Goal: Task Accomplishment & Management: Manage account settings

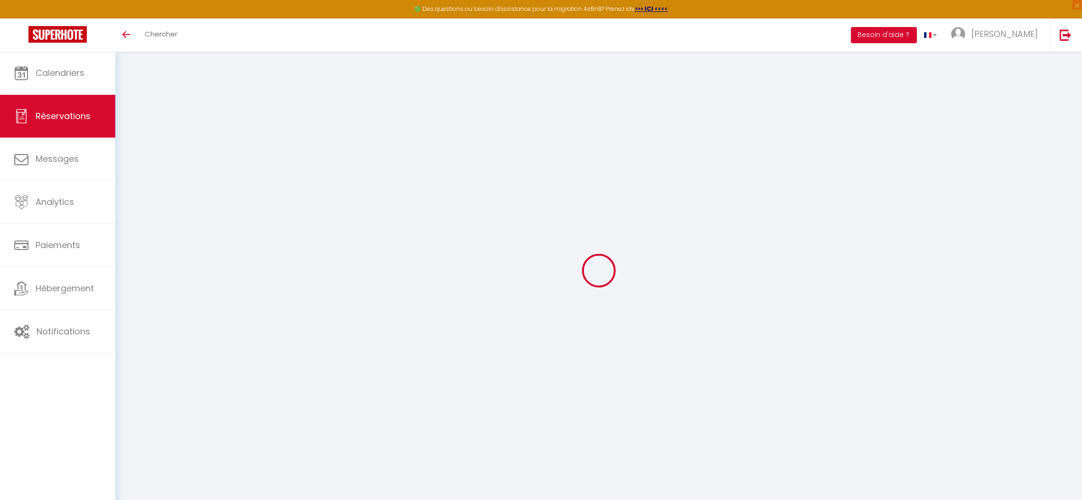
select select
checkbox input "false"
type textarea "** THIS RESERVATION HAS BEEN PRE-PAID ** Bonjour, je vous ai envoyé un message …"
type textarea "Pour les petit-déjeuners voici nos choix svp : pour mon mari nous choisissons l…"
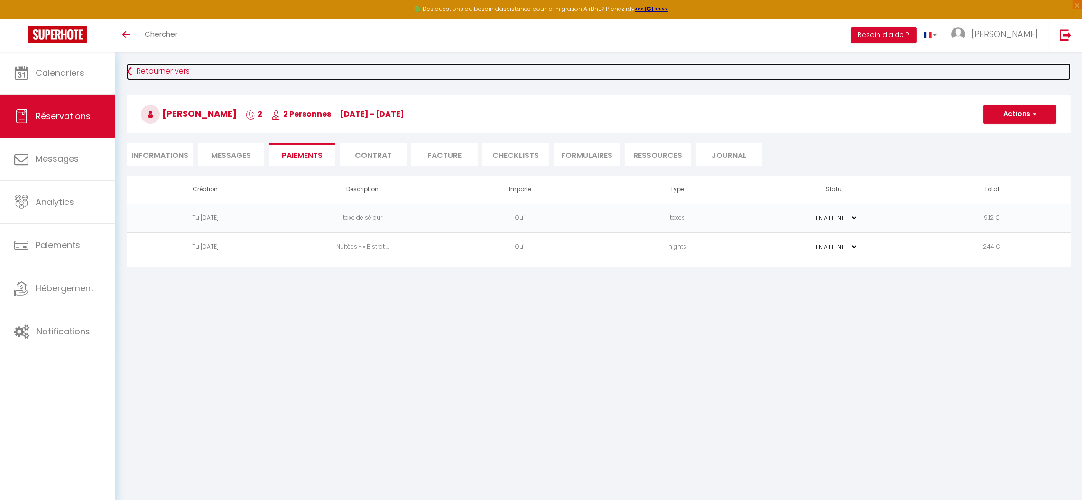
click at [166, 68] on link "Retourner vers" at bounding box center [599, 71] width 944 height 17
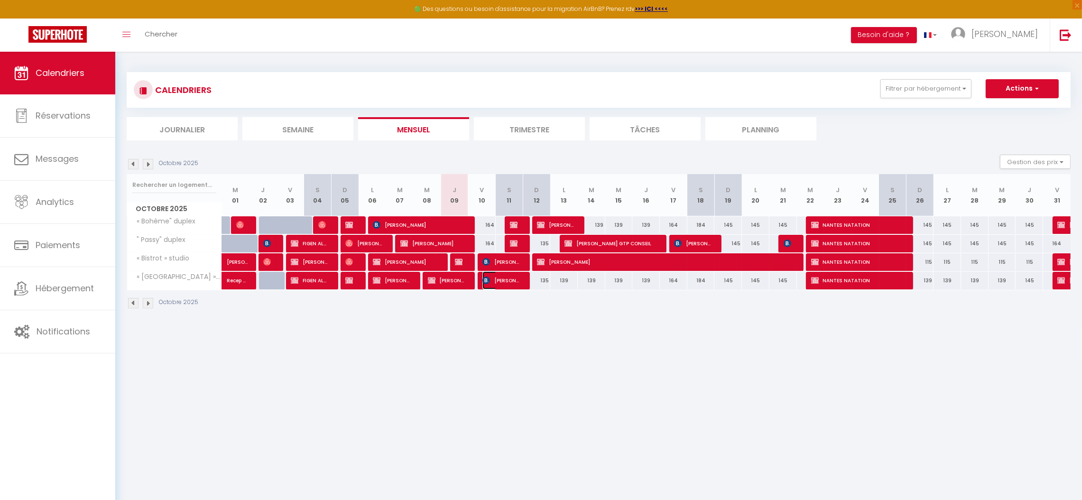
click at [503, 275] on span "[PERSON_NAME] Dr." at bounding box center [500, 280] width 37 height 18
select select "OK"
select select "0"
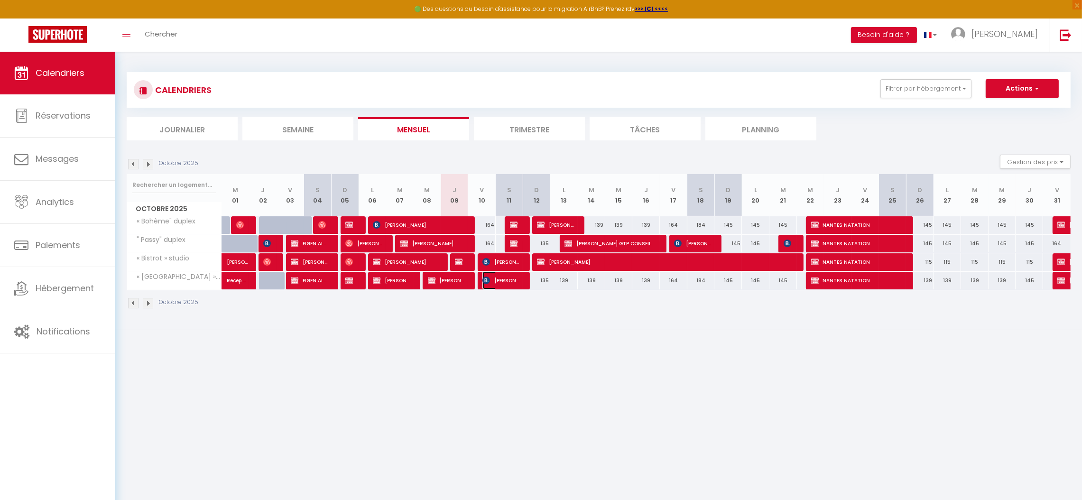
select select "1"
select select
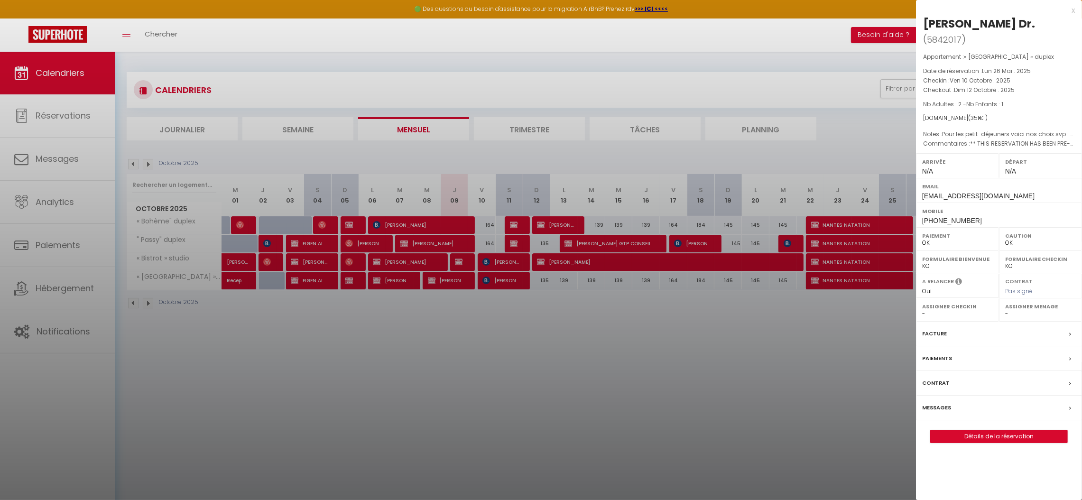
click at [941, 353] on label "Paiements" at bounding box center [937, 358] width 30 height 10
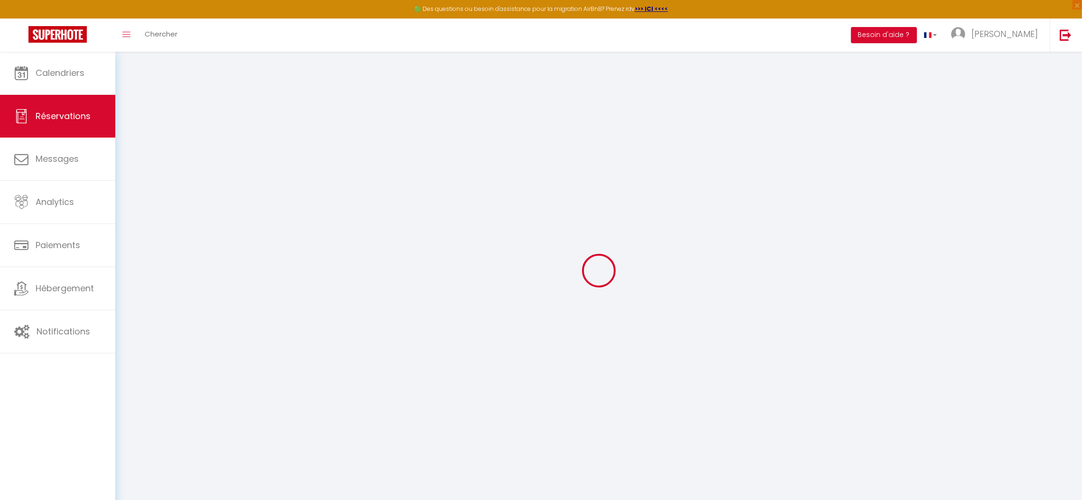
select select
checkbox input "false"
select select
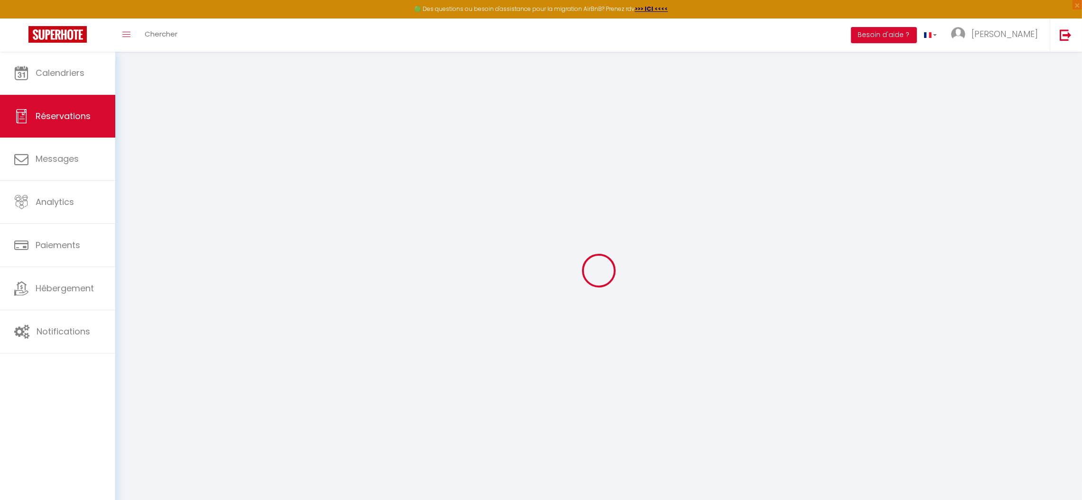
checkbox input "false"
type textarea "** THIS RESERVATION HAS BEEN PRE-PAID ** BOOKING NOTE : Payment charge is EUR 4…"
type textarea "Pour les petit-déjeuners voici nos choix svp : pour mon mari nous choisissons l…"
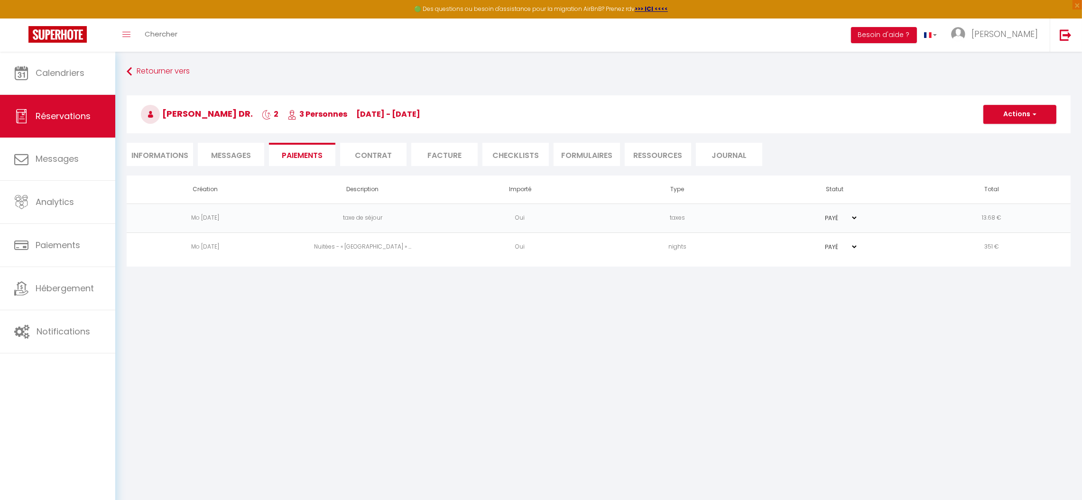
click at [853, 220] on select "PAYÉ EN ATTENTE" at bounding box center [833, 217] width 47 height 9
select select "0"
click at [810, 213] on select "PAYÉ EN ATTENTE" at bounding box center [833, 217] width 47 height 9
click at [994, 222] on td "13.68 €" at bounding box center [991, 217] width 157 height 29
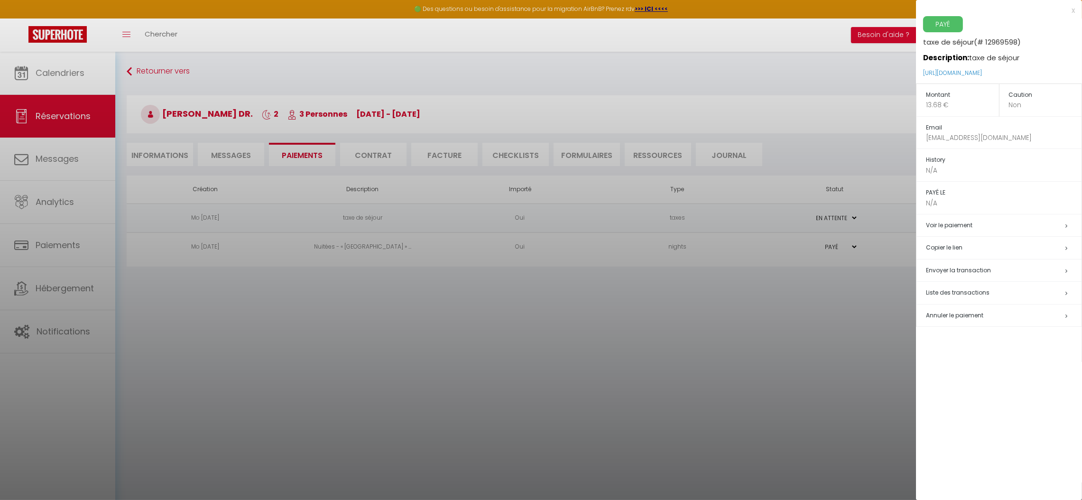
click at [938, 251] on h5 "Copier le lien" at bounding box center [1004, 247] width 156 height 11
click at [761, 336] on div at bounding box center [541, 250] width 1082 height 500
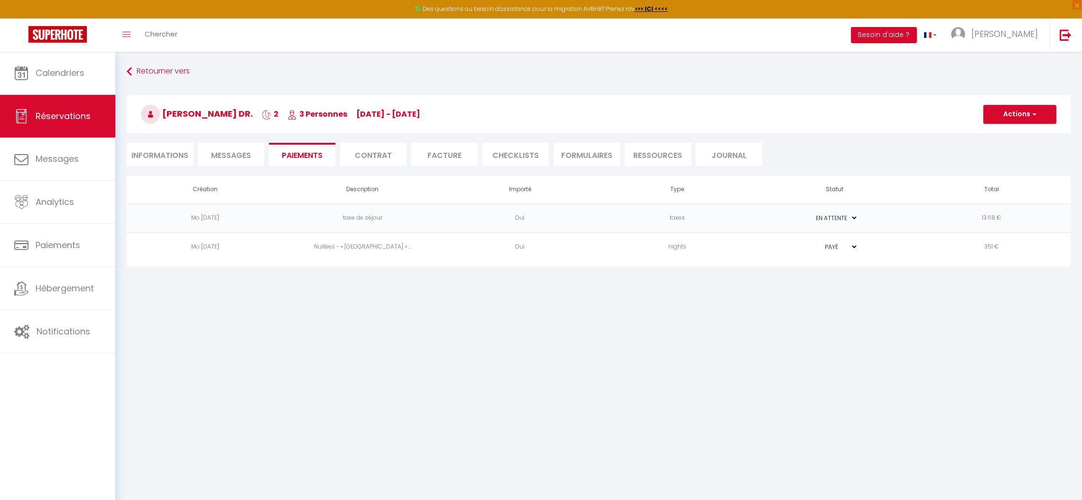
click at [468, 355] on body "🟢 Des questions ou besoin d'assistance pour la migration AirBnB? Prenez rdv >>>…" at bounding box center [541, 302] width 1082 height 500
click at [81, 75] on span "Calendriers" at bounding box center [60, 73] width 49 height 12
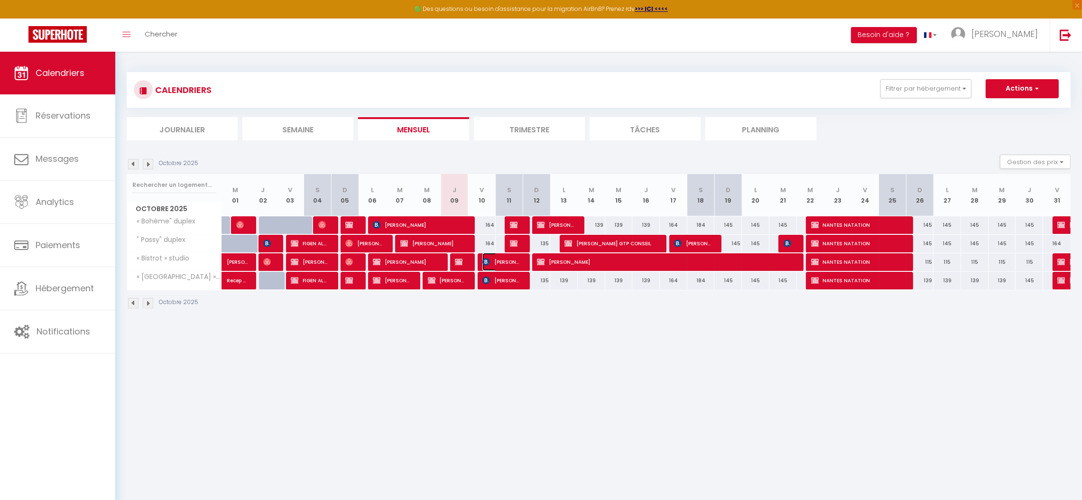
click at [503, 261] on span "[PERSON_NAME]" at bounding box center [500, 262] width 37 height 18
select select "KO"
select select "OK"
select select "0"
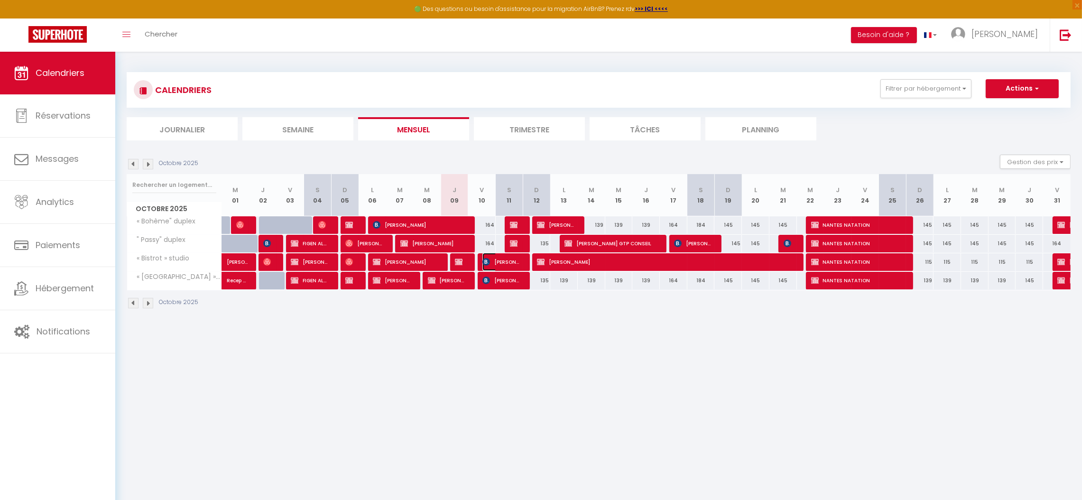
select select "1"
select select
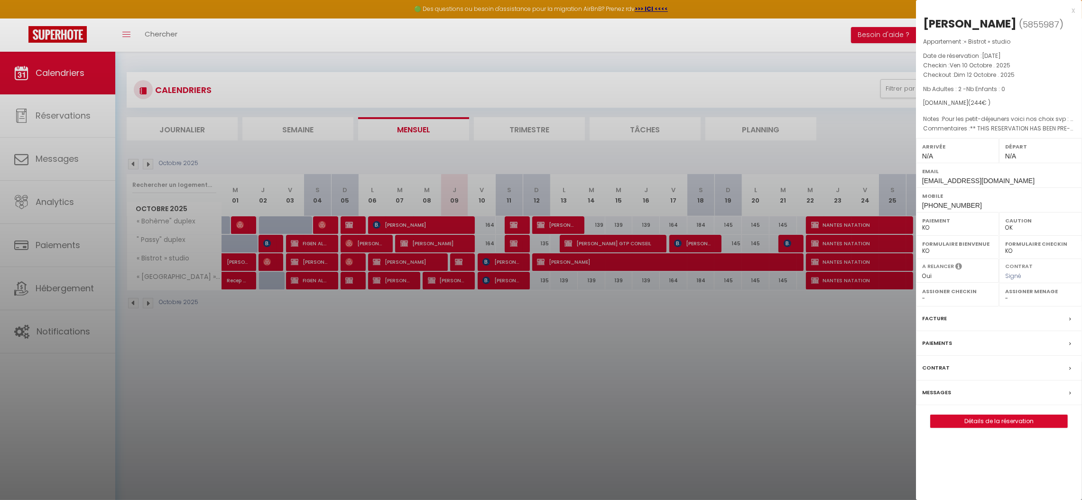
click at [514, 284] on div at bounding box center [541, 250] width 1082 height 500
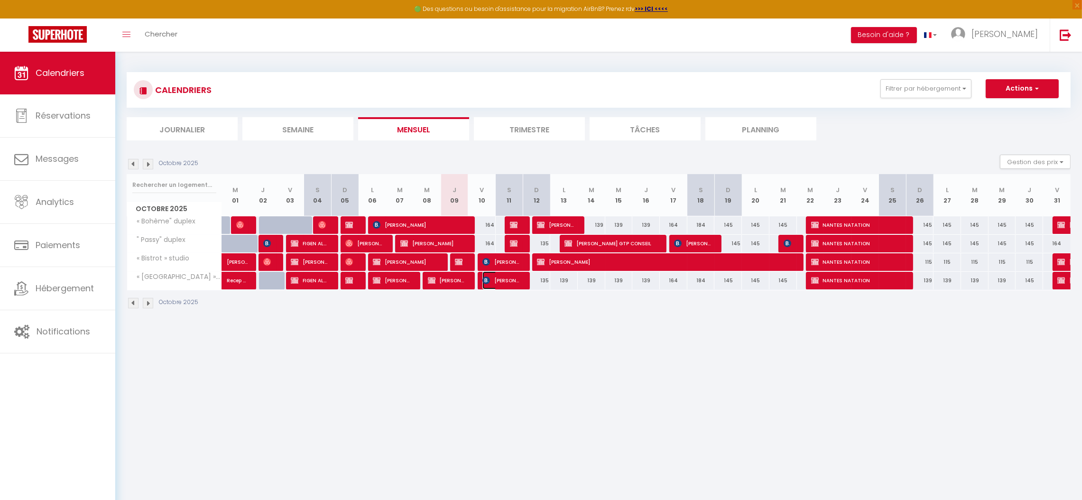
click at [514, 284] on span "[PERSON_NAME] Dr." at bounding box center [500, 280] width 37 height 18
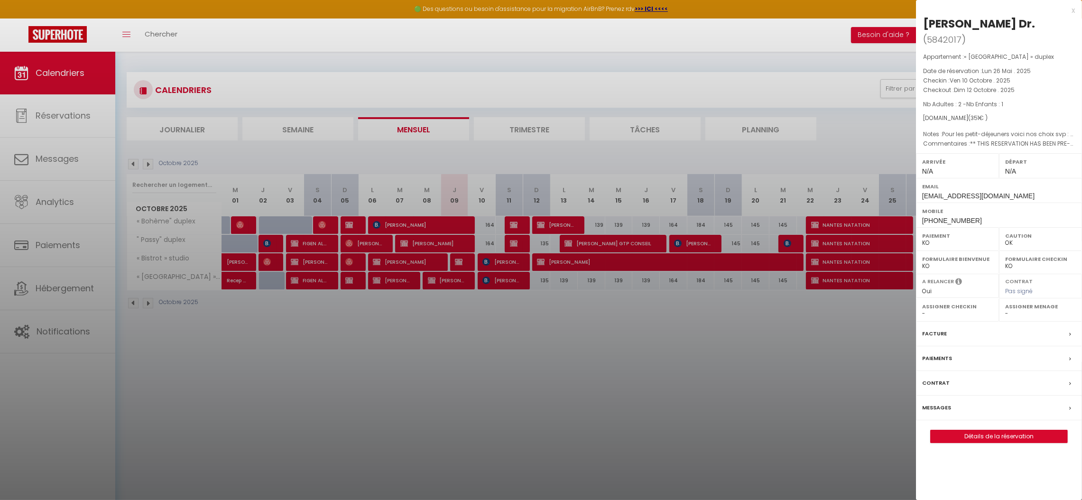
click at [939, 353] on label "Paiements" at bounding box center [937, 358] width 30 height 10
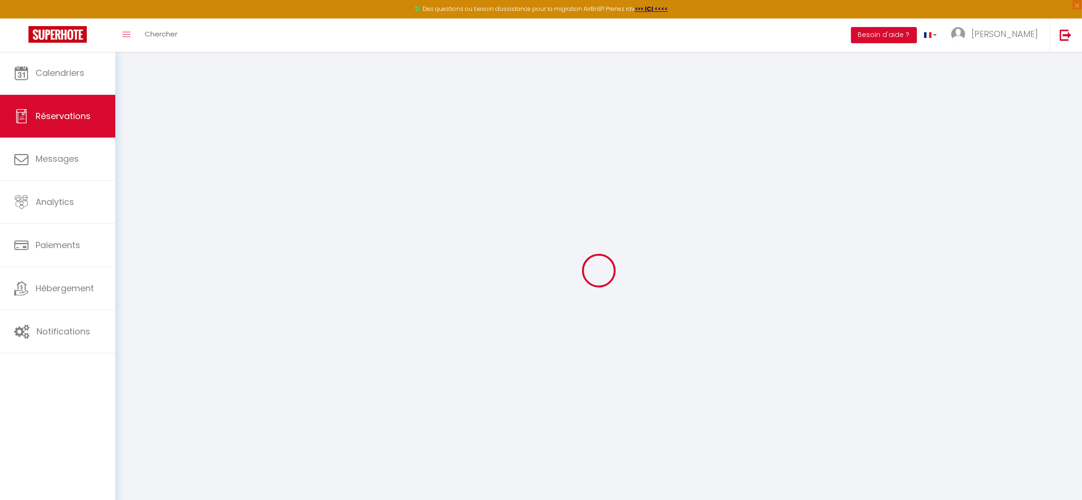
select select "0"
select select
checkbox input "false"
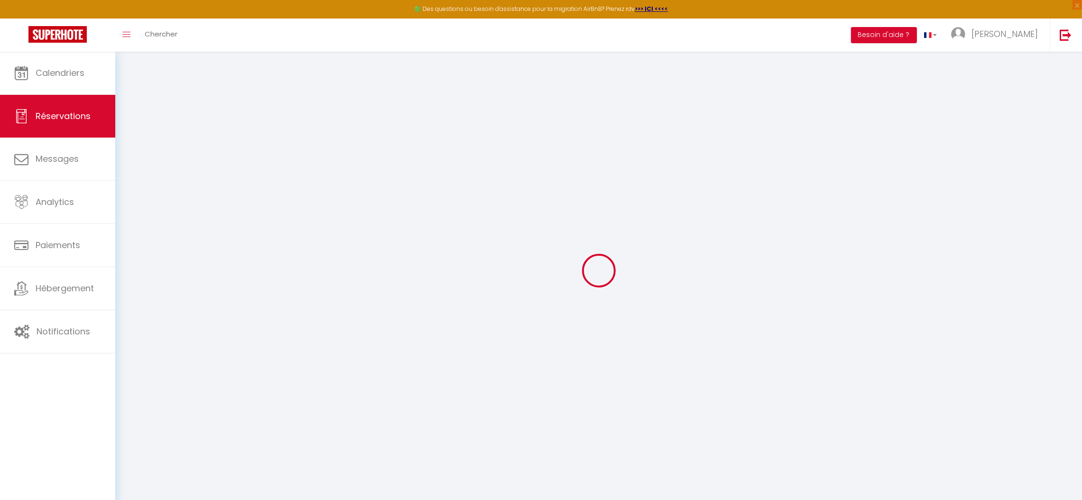
select select
checkbox input "false"
type textarea "** THIS RESERVATION HAS BEEN PRE-PAID ** BOOKING NOTE : Payment charge is EUR 4…"
type textarea "Pour les petit-déjeuners voici nos choix svp : pour mon mari nous choisissons l…"
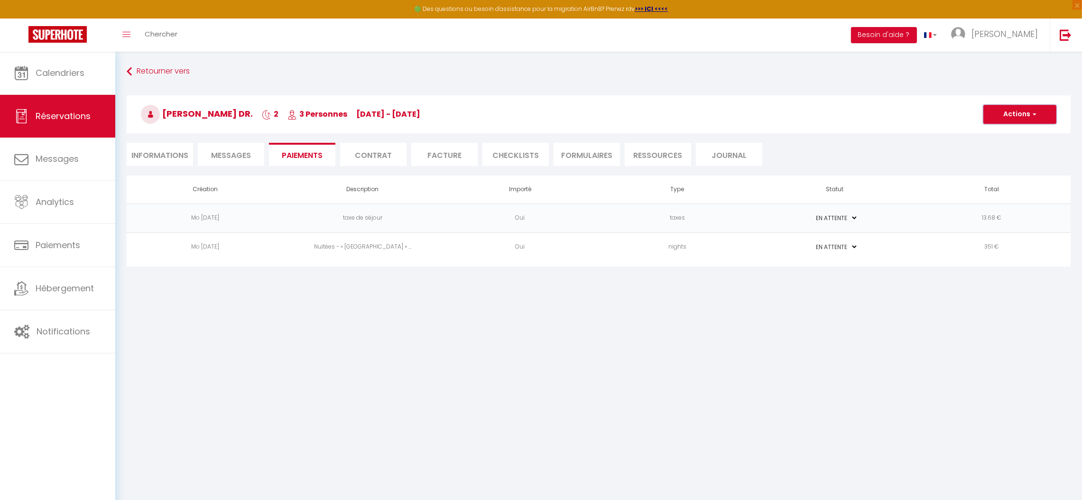
click at [1011, 118] on button "Actions" at bounding box center [1019, 114] width 73 height 19
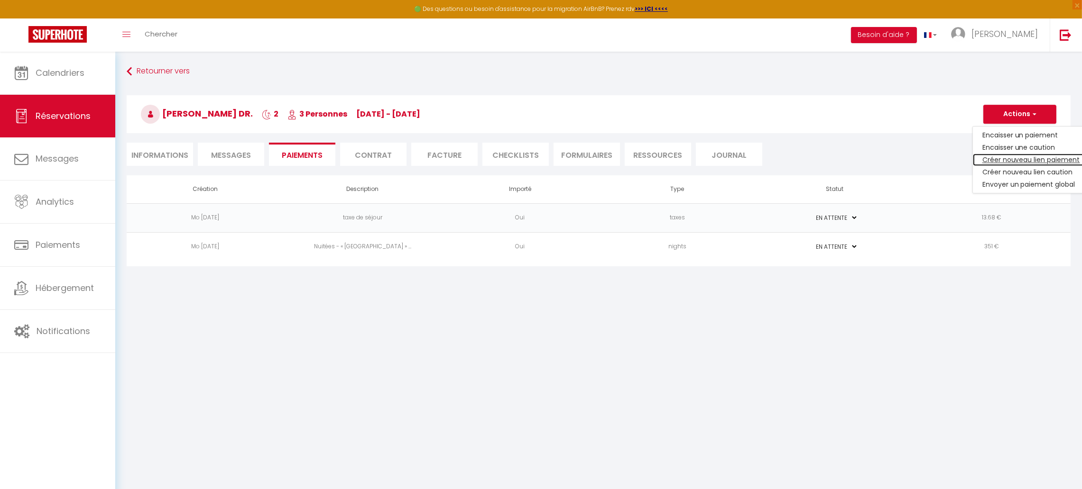
click at [1010, 156] on link "Créer nouveau lien paiement" at bounding box center [1031, 160] width 117 height 12
select select "nights"
type input "[EMAIL_ADDRESS][DOMAIN_NAME]"
select select "3173"
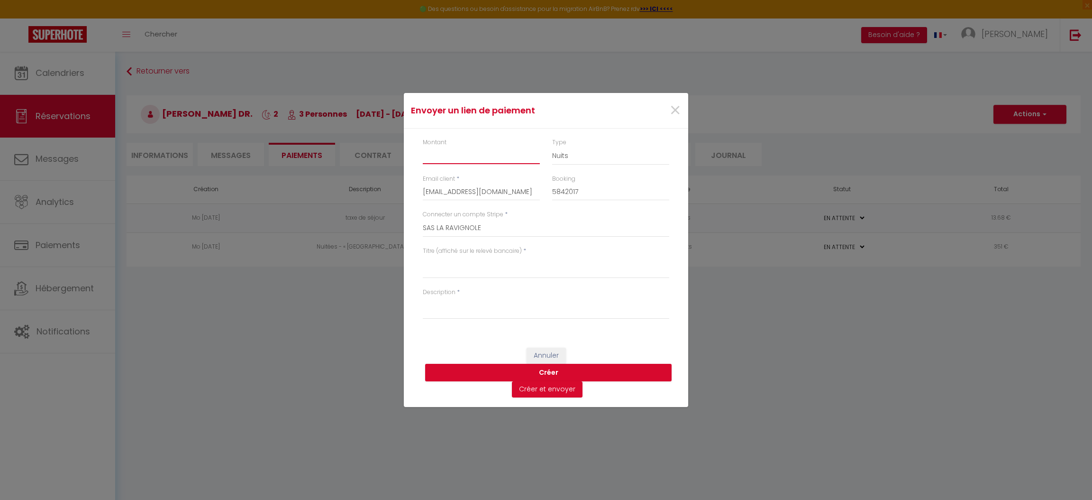
click at [439, 156] on input "Montant" at bounding box center [481, 155] width 117 height 17
type input "9.12"
click at [562, 159] on select "Nuits Frais de ménage Taxe de séjour [GEOGRAPHIC_DATA]" at bounding box center [610, 156] width 117 height 18
select select "taxes"
click at [552, 147] on select "Nuits Frais de ménage Taxe de séjour [GEOGRAPHIC_DATA]" at bounding box center [610, 156] width 117 height 18
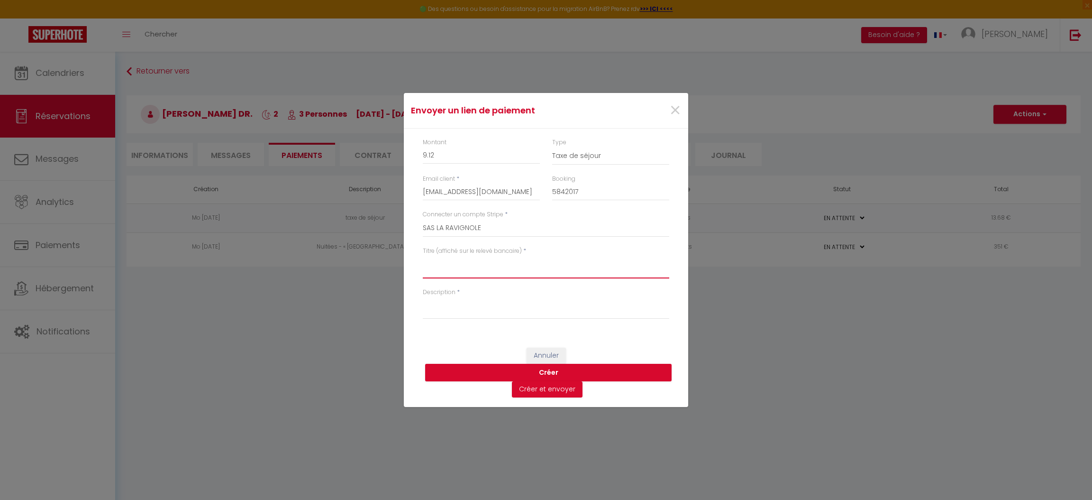
click at [457, 269] on textarea "Titre (affiché sur le relevé bancaire)" at bounding box center [546, 267] width 247 height 23
type textarea "TAXE DE SEJOUR"
click at [455, 307] on textarea "Description" at bounding box center [546, 307] width 247 height 23
type textarea "TAXE DE SEJOUR"
click at [551, 376] on button "Créer" at bounding box center [548, 373] width 247 height 18
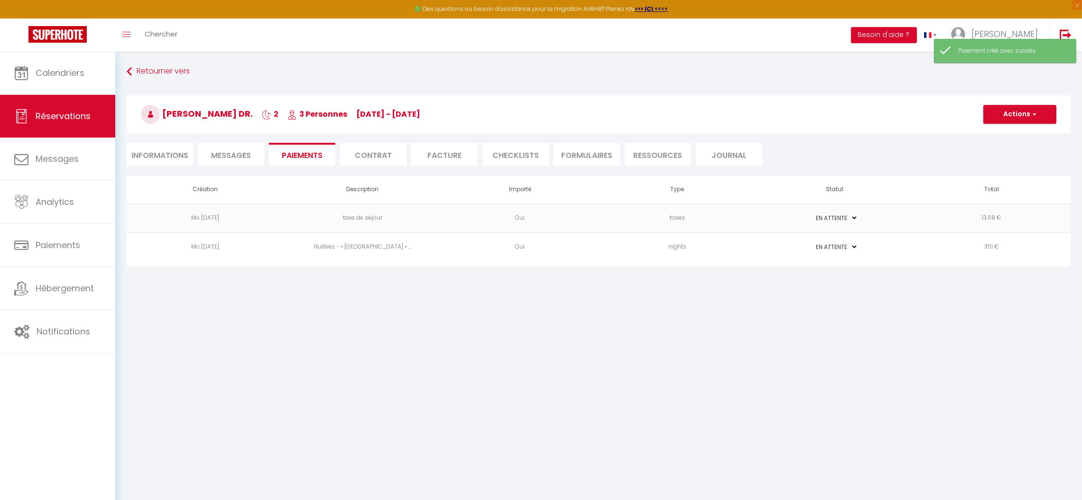
click at [989, 224] on td "13.68 €" at bounding box center [991, 217] width 157 height 29
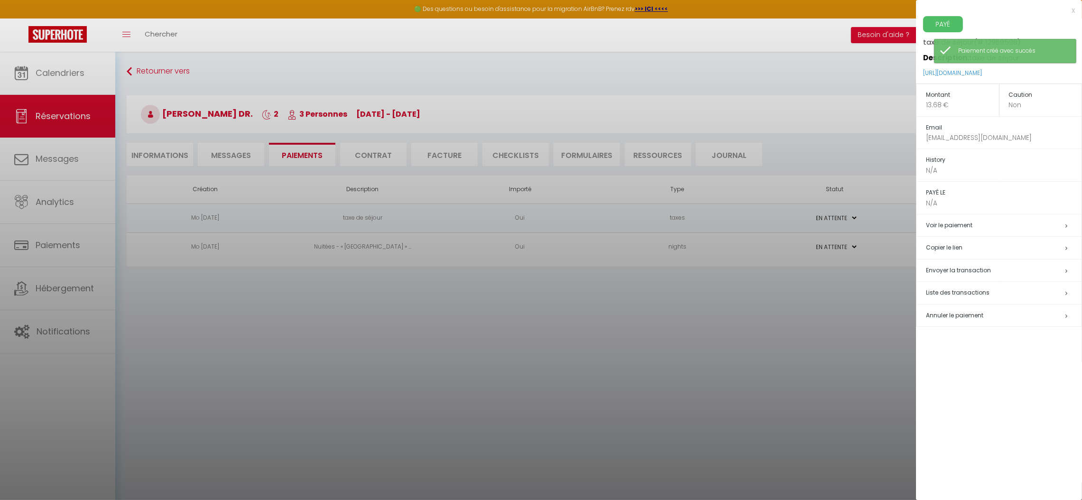
select select "0"
click at [957, 315] on span "Annuler le paiement" at bounding box center [954, 315] width 57 height 8
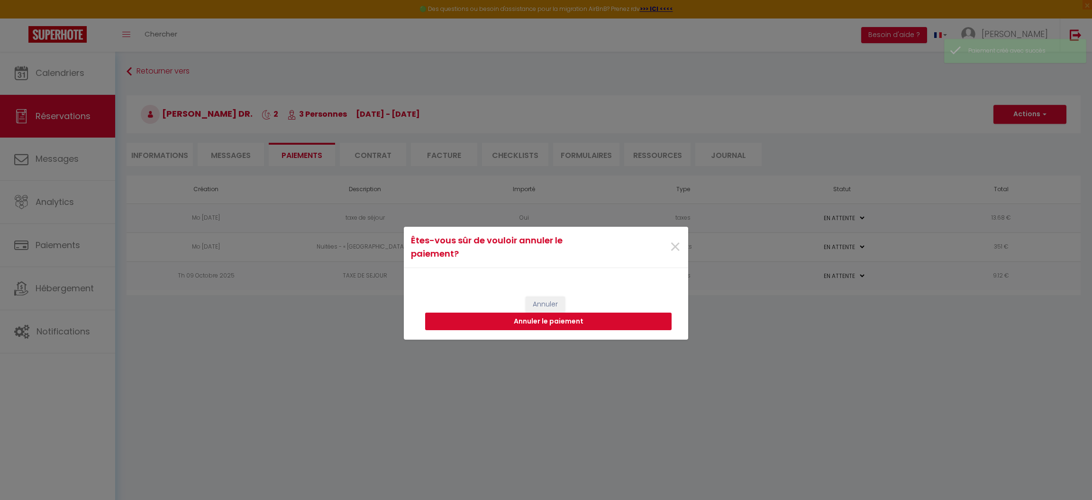
click at [561, 325] on button "Annuler le paiement" at bounding box center [548, 321] width 247 height 18
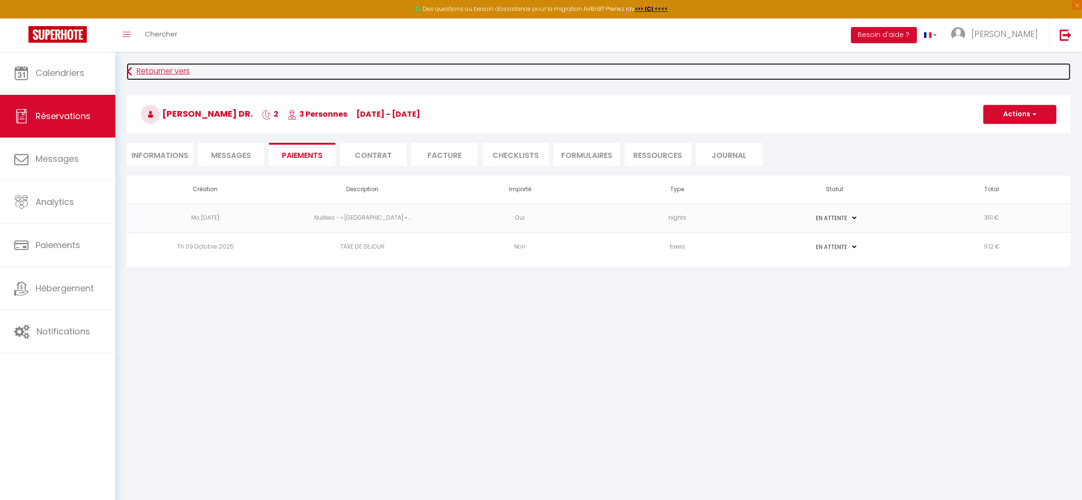
click at [162, 71] on link "Retourner vers" at bounding box center [599, 71] width 944 height 17
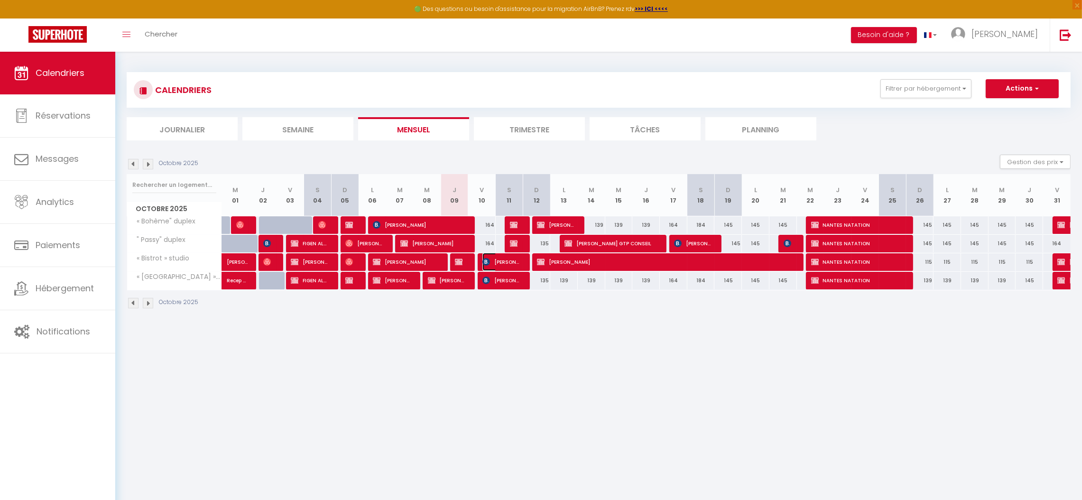
click at [508, 263] on span "[PERSON_NAME]" at bounding box center [500, 262] width 37 height 18
select select "KO"
select select "OK"
select select "0"
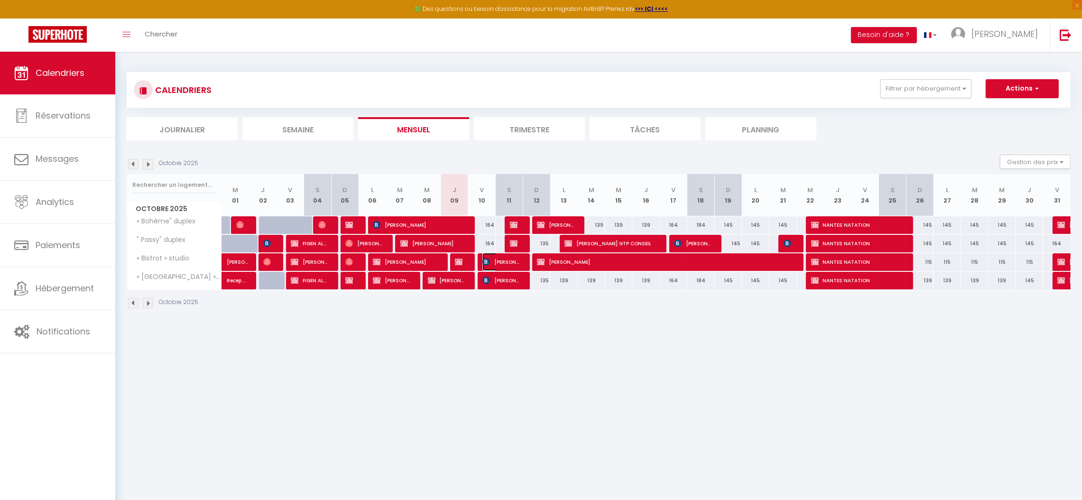
select select "1"
select select
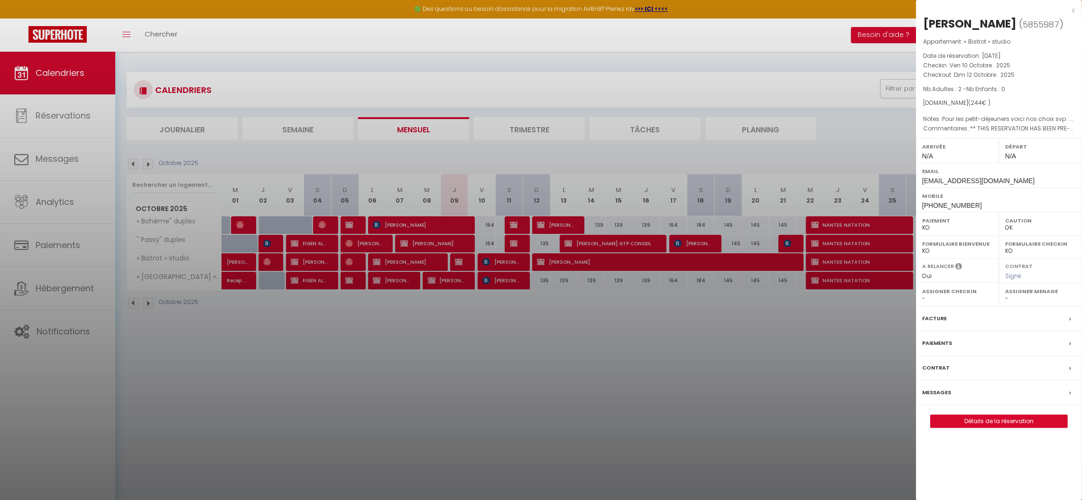
click at [993, 359] on div "Contrat" at bounding box center [999, 368] width 166 height 25
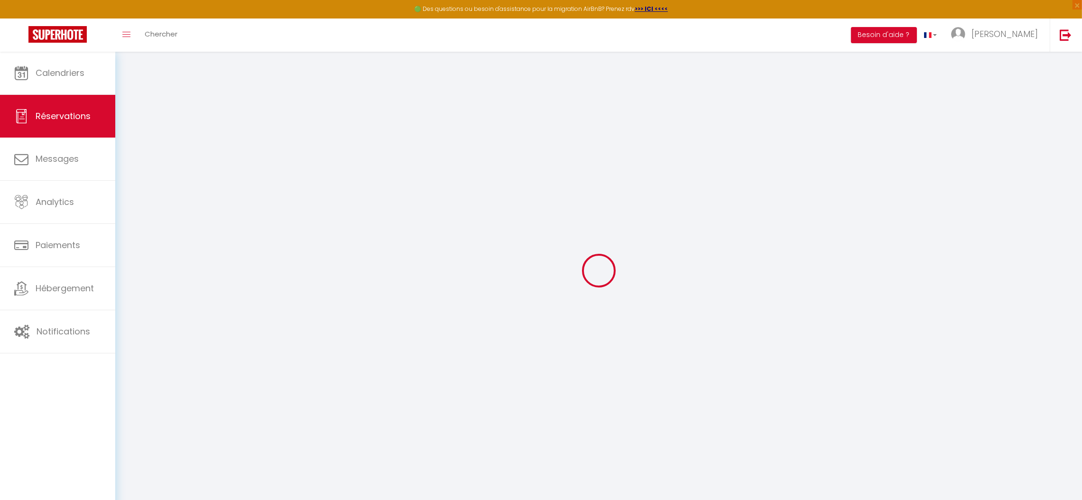
select select
checkbox input "false"
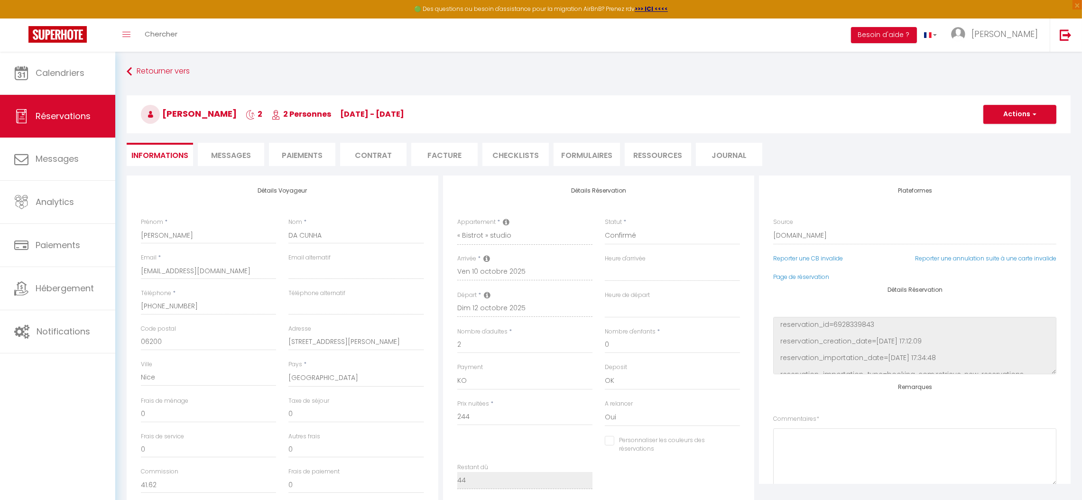
select select
checkbox input "false"
type textarea "** THIS RESERVATION HAS BEEN PRE-PAID ** Bonjour, je vous ai envoyé un message …"
type textarea "Pour les petit-déjeuners voici nos choix svp : pour mon mari nous choisissons l…"
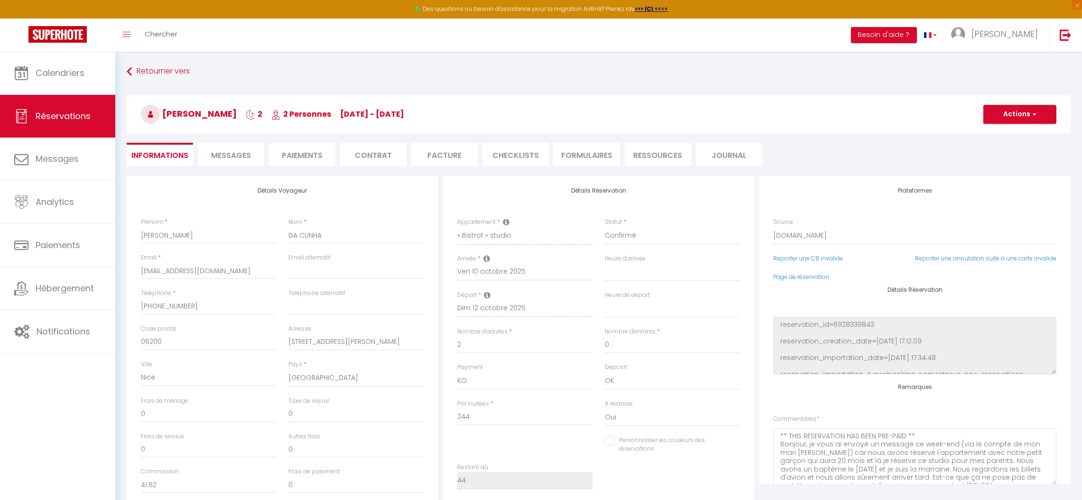
select select
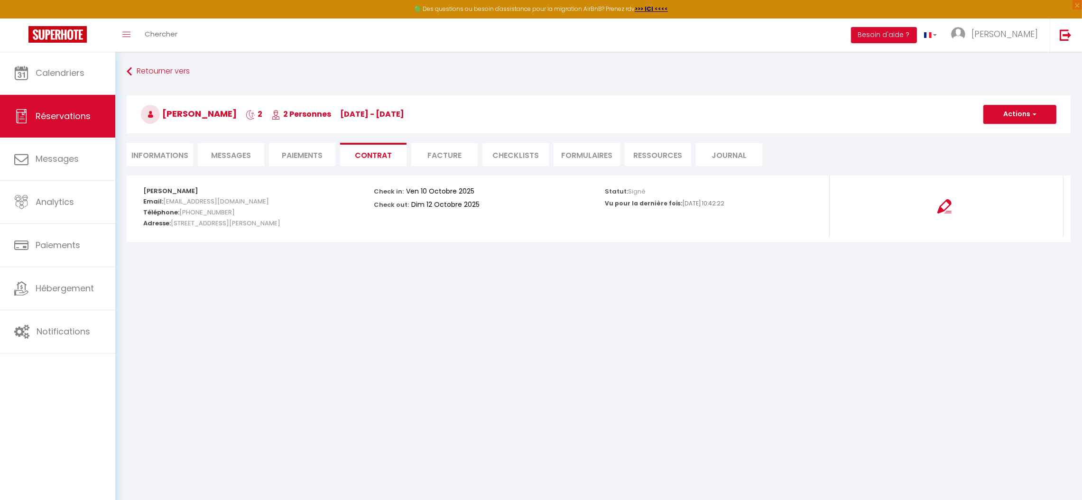
click at [164, 159] on li "Informations" at bounding box center [160, 154] width 66 height 23
select select
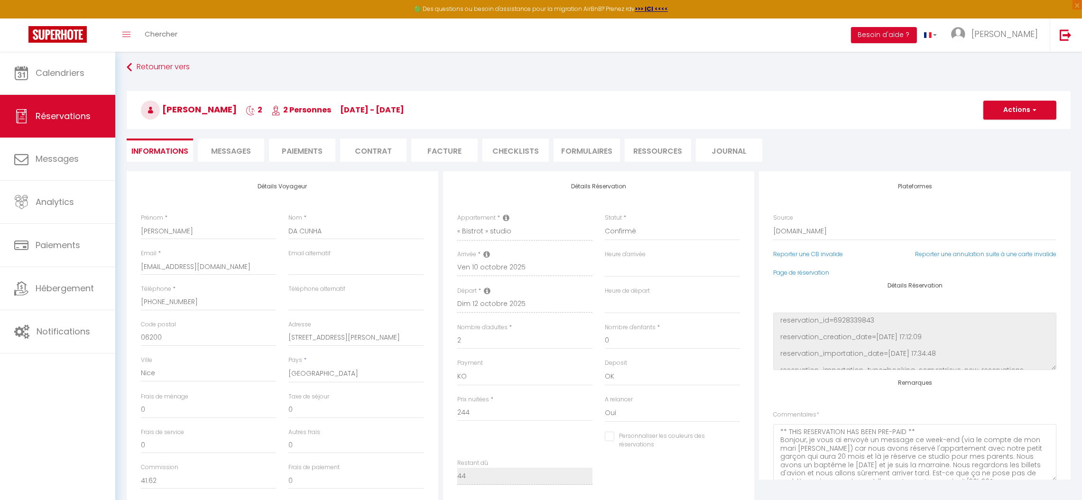
scroll to position [2, 0]
click at [310, 156] on li "Paiements" at bounding box center [302, 151] width 66 height 23
select select
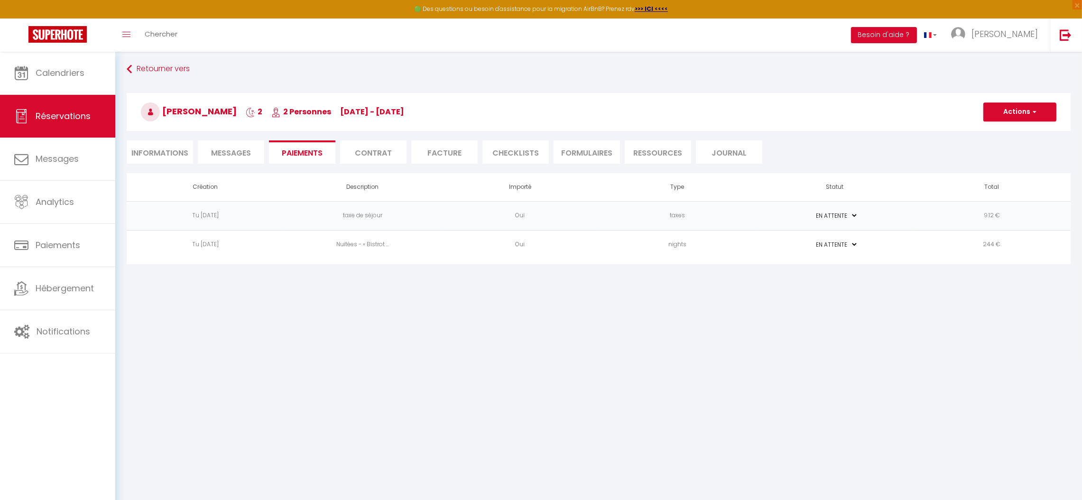
click at [172, 151] on li "Informations" at bounding box center [160, 151] width 66 height 23
select select
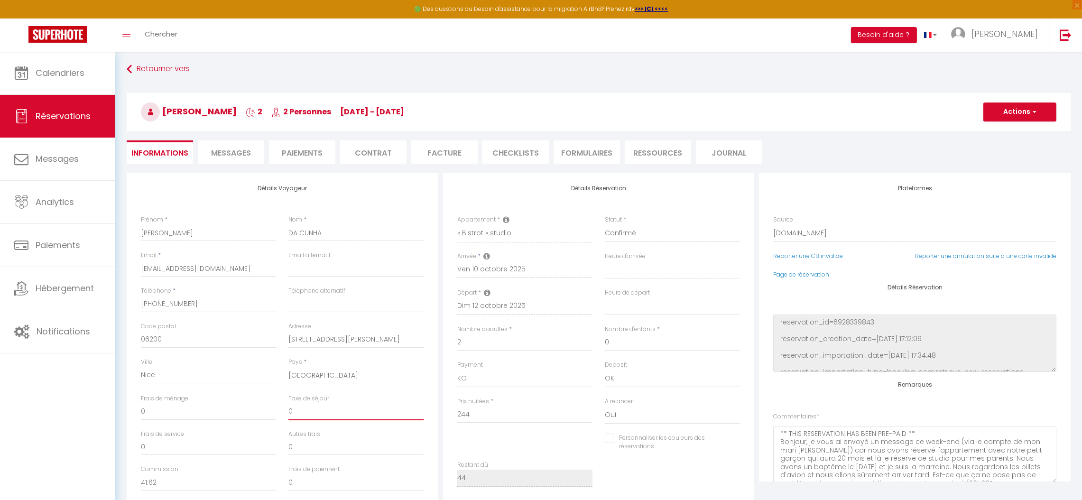
click at [301, 413] on input "0" at bounding box center [355, 411] width 135 height 17
select select
checkbox input "false"
type input "9"
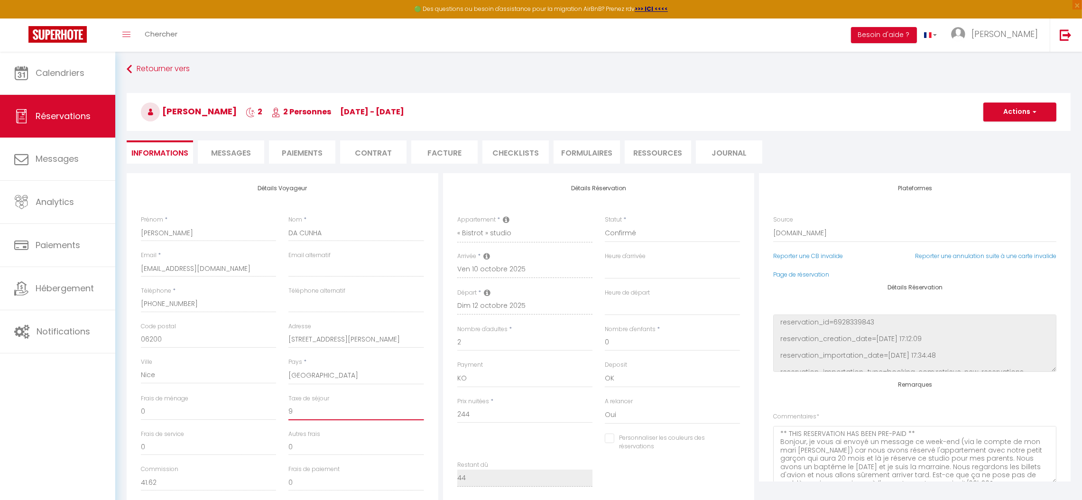
select select
checkbox input "false"
type input "9."
select select
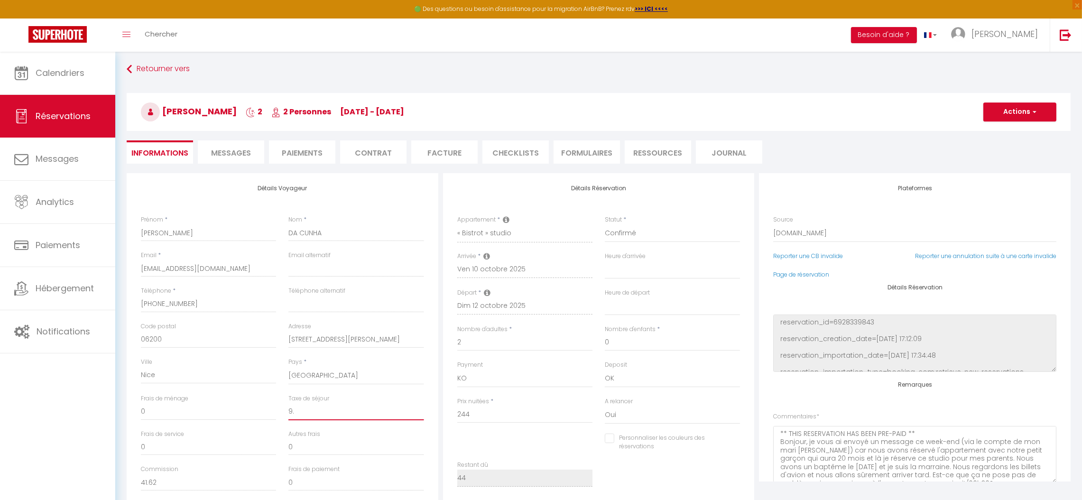
select select
checkbox input "false"
type input "9.1"
select select
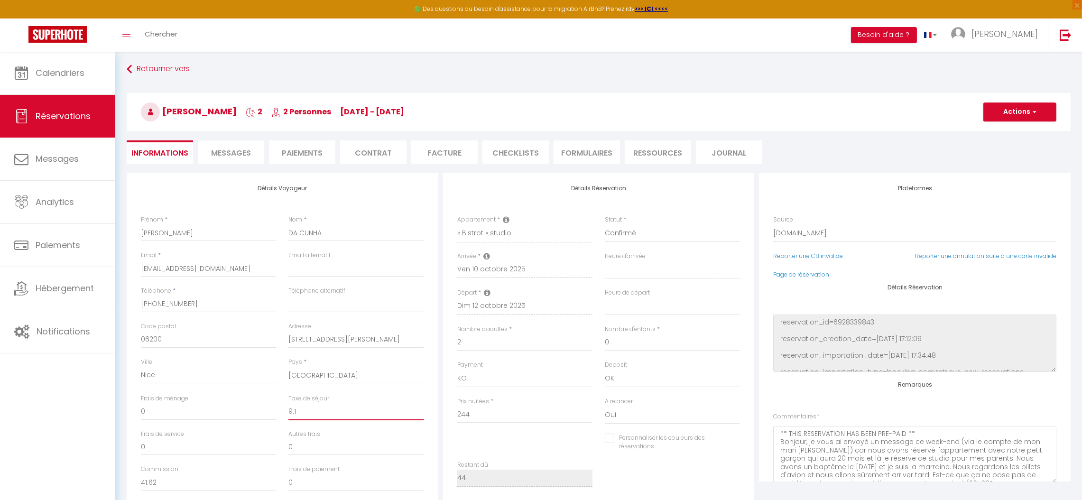
checkbox input "false"
type input "9.12"
select select
checkbox input "false"
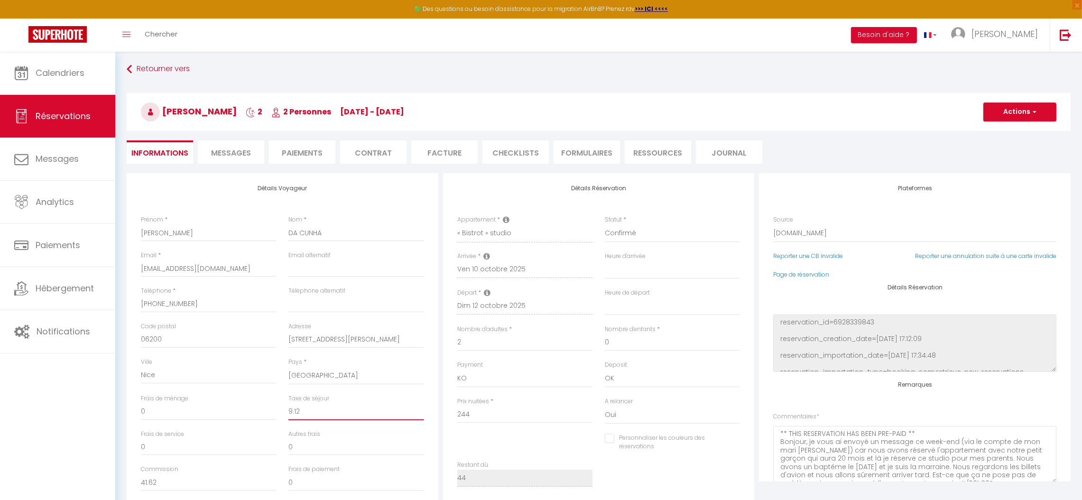
type input "9.12"
click at [306, 155] on li "Paiements" at bounding box center [302, 151] width 66 height 23
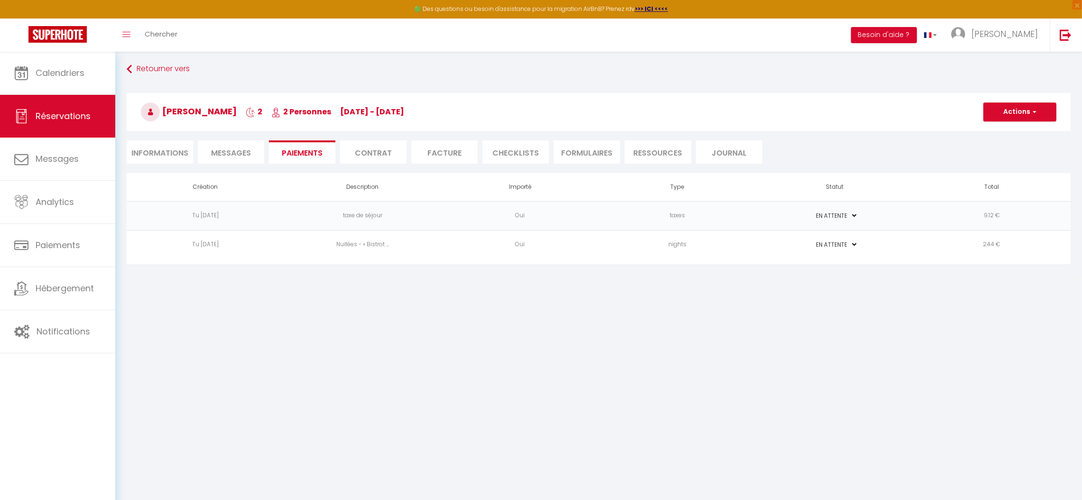
click at [150, 156] on li "Informations" at bounding box center [160, 151] width 66 height 23
select select
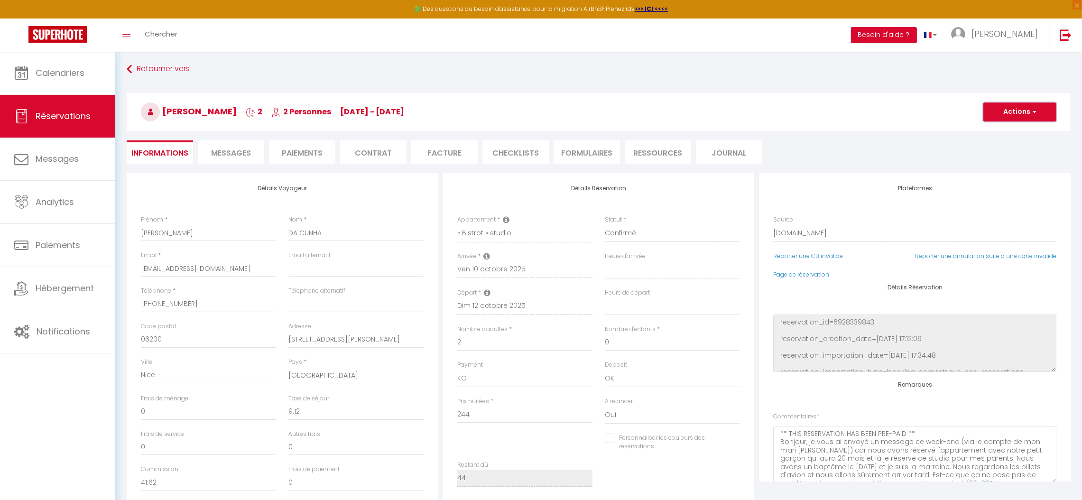
click at [1013, 111] on button "Actions" at bounding box center [1019, 111] width 73 height 19
click at [1009, 132] on link "Enregistrer" at bounding box center [1010, 133] width 75 height 12
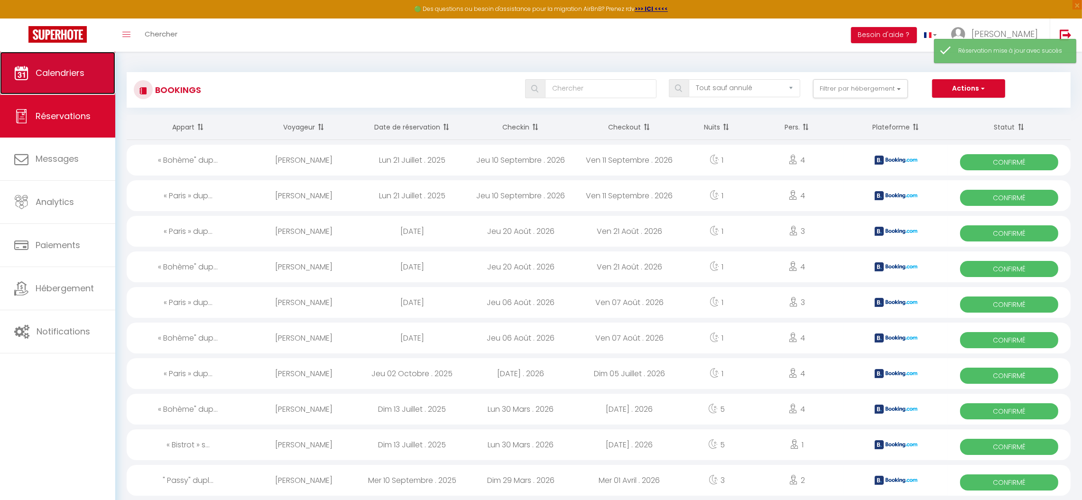
click at [82, 76] on span "Calendriers" at bounding box center [60, 73] width 49 height 12
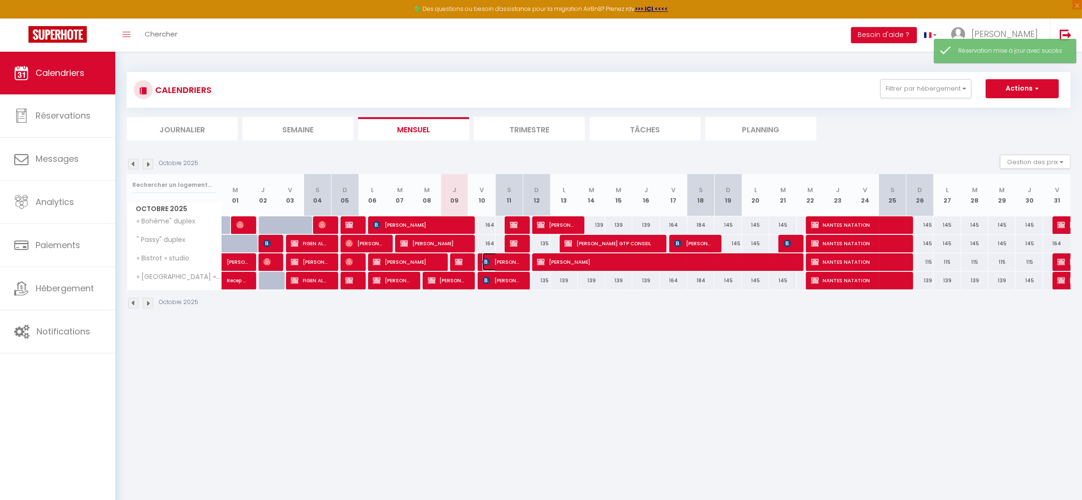
click at [505, 262] on span "[PERSON_NAME]" at bounding box center [500, 262] width 37 height 18
select select "KO"
select select "OK"
select select "0"
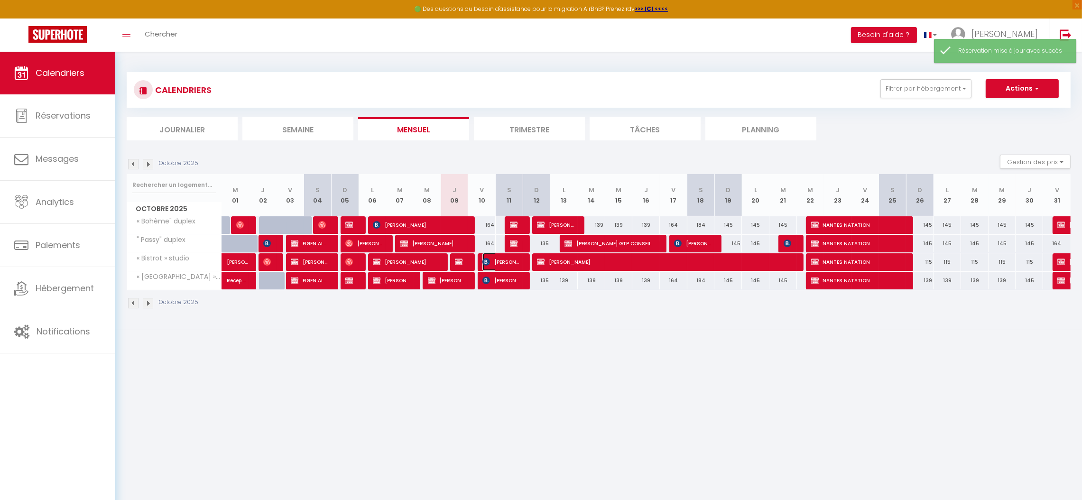
select select "1"
select select
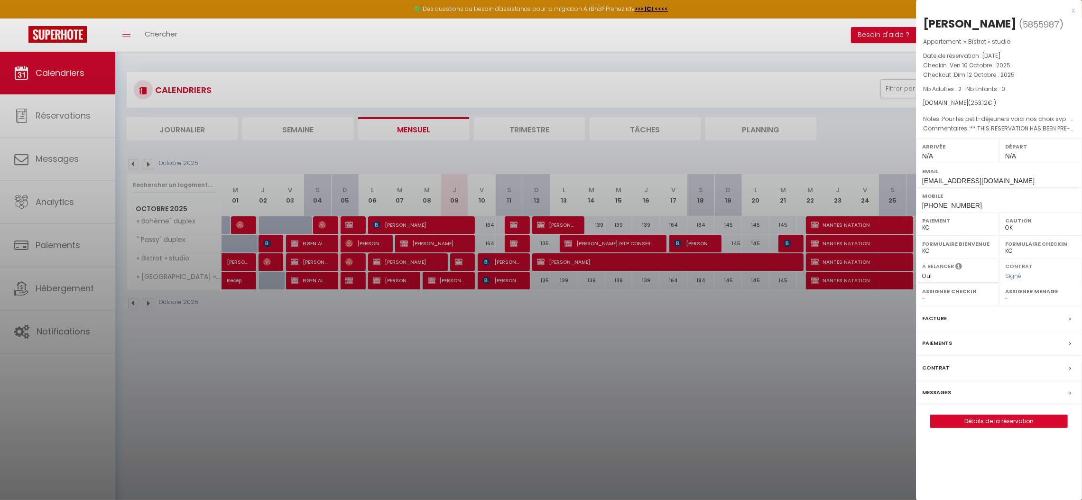
click at [985, 331] on div "Paiements" at bounding box center [999, 343] width 166 height 25
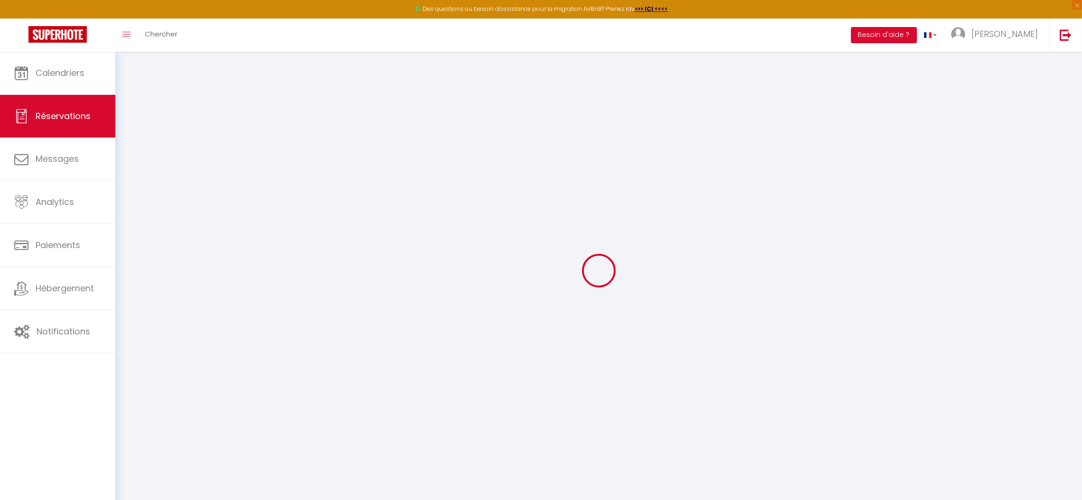
select select "0"
select select
checkbox input "false"
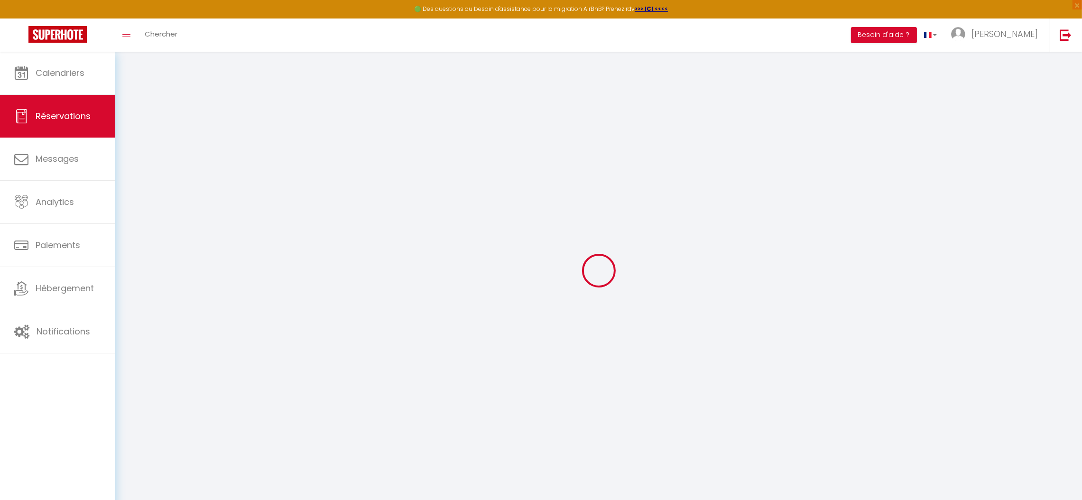
select select
checkbox input "false"
type textarea "** THIS RESERVATION HAS BEEN PRE-PAID ** Bonjour, je vous ai envoyé un message …"
type textarea "Pour les petit-déjeuners voici nos choix svp : pour mon mari nous choisissons l…"
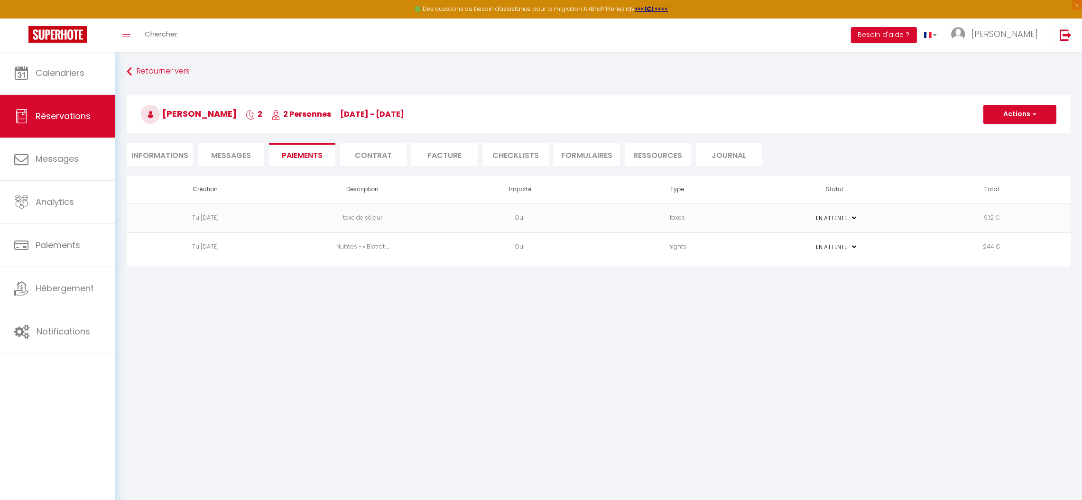
click at [169, 155] on li "Informations" at bounding box center [160, 154] width 66 height 23
select select
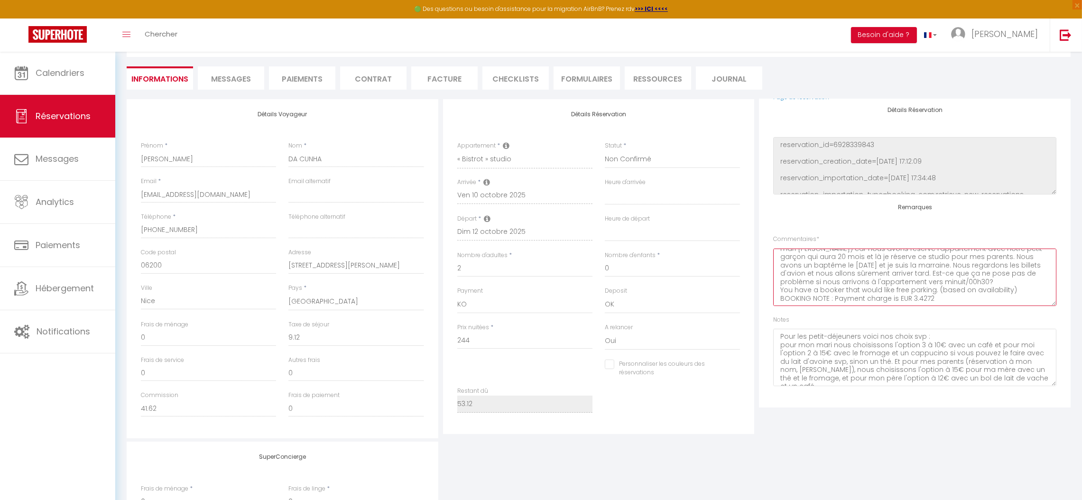
scroll to position [79, 0]
click at [981, 377] on textarea "Pour les petit-déjeuners voici nos choix svp : pour mon mari nous choisissons l…" at bounding box center [914, 354] width 283 height 57
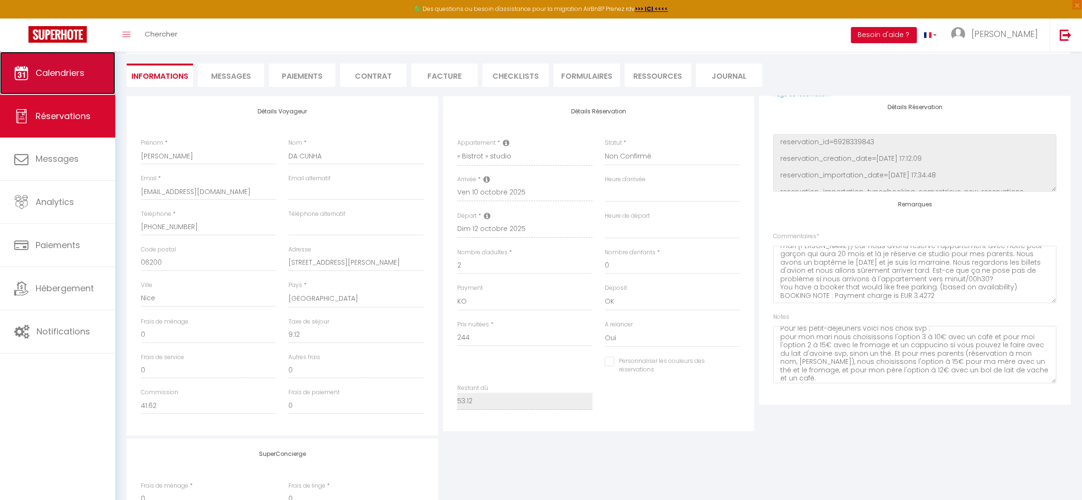
click at [73, 74] on span "Calendriers" at bounding box center [60, 73] width 49 height 12
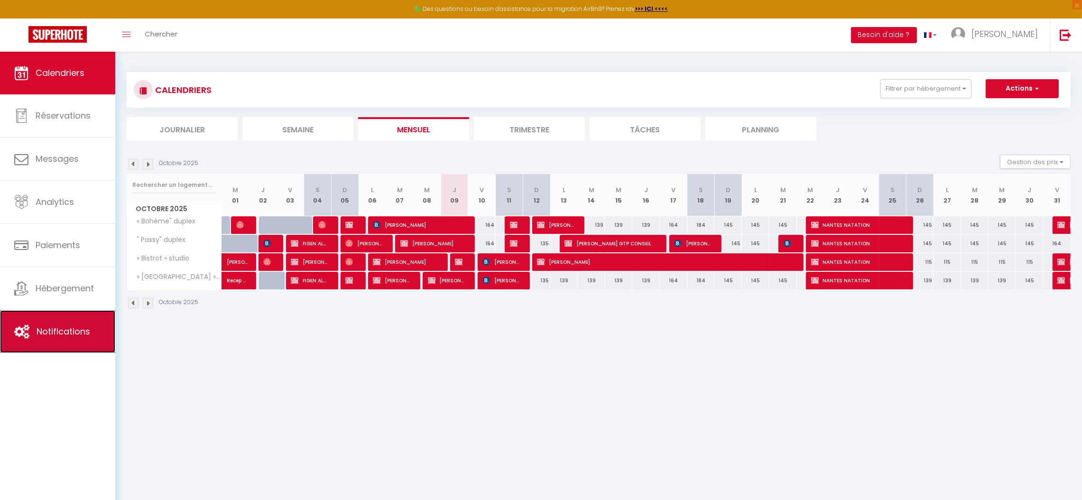
click at [55, 337] on span "Notifications" at bounding box center [64, 331] width 54 height 12
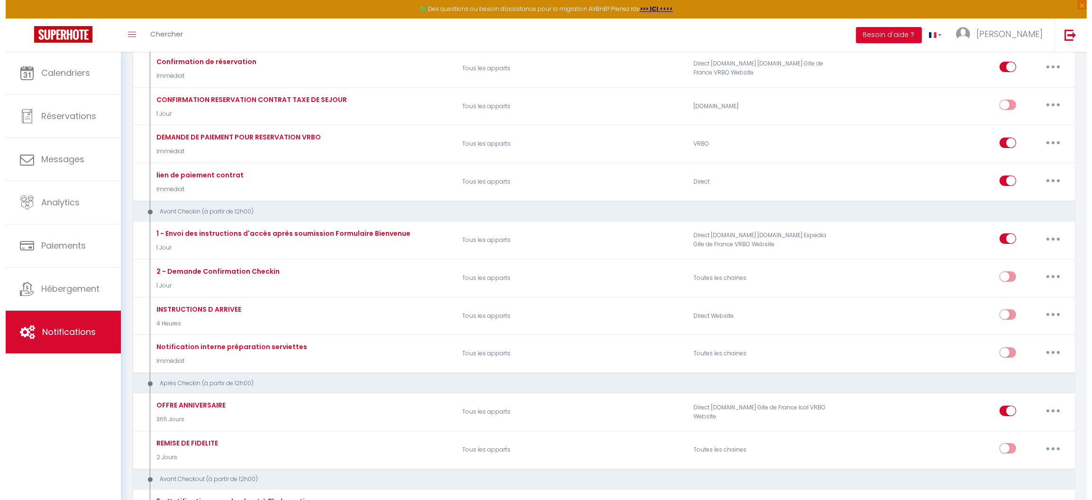
scroll to position [138, 0]
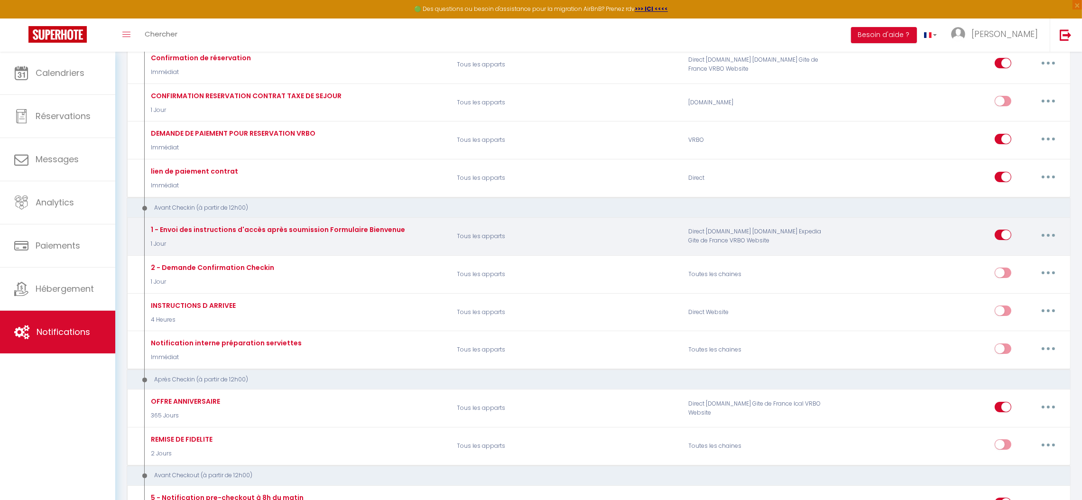
click at [1047, 229] on button "button" at bounding box center [1048, 234] width 27 height 15
click at [1004, 254] on link "Editer" at bounding box center [1023, 256] width 70 height 16
type input "1 - Envoi des instructions d'accès après soumission Formulaire Bienvenue"
select select "1 Jour"
select select "if_booking_is_paid"
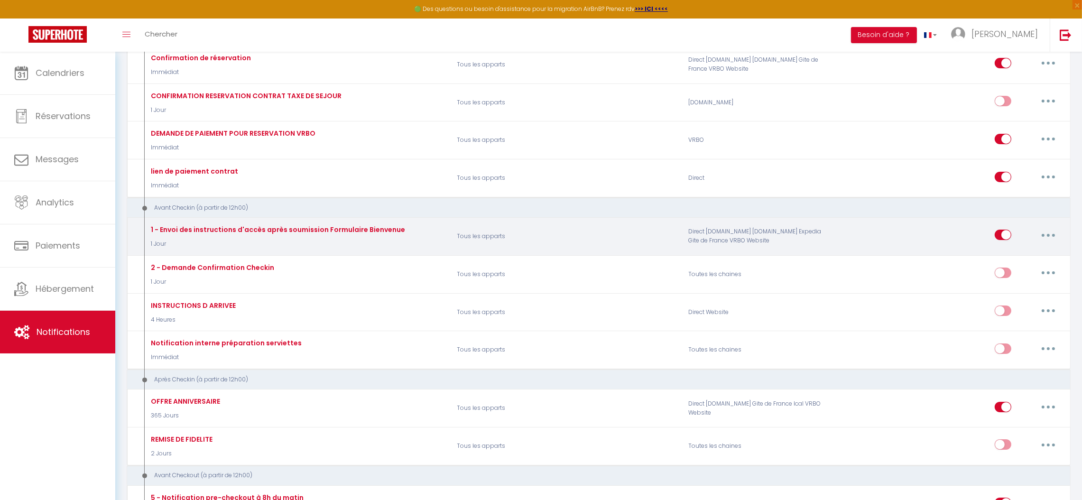
checkbox input "true"
checkbox input "false"
radio input "true"
type input "Confirmation de votre réservation"
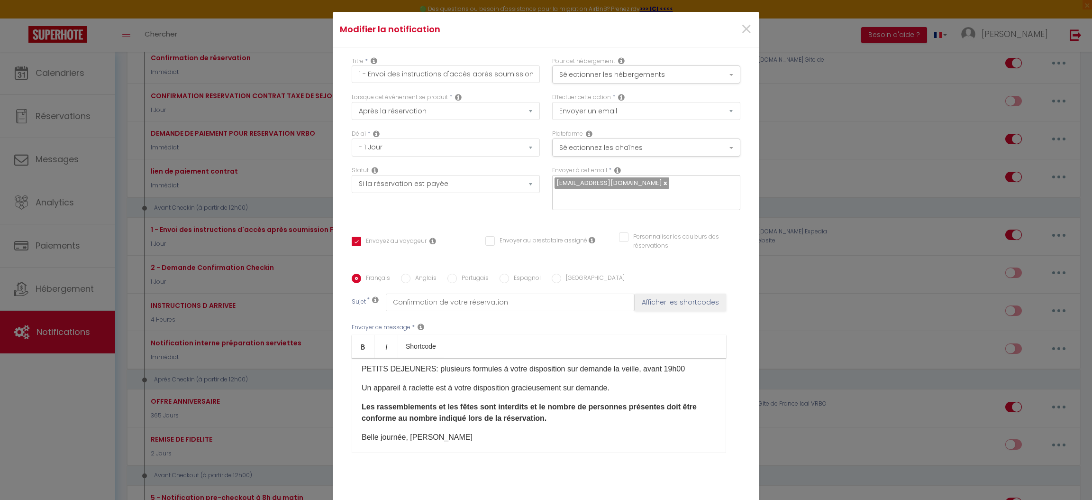
scroll to position [135, 0]
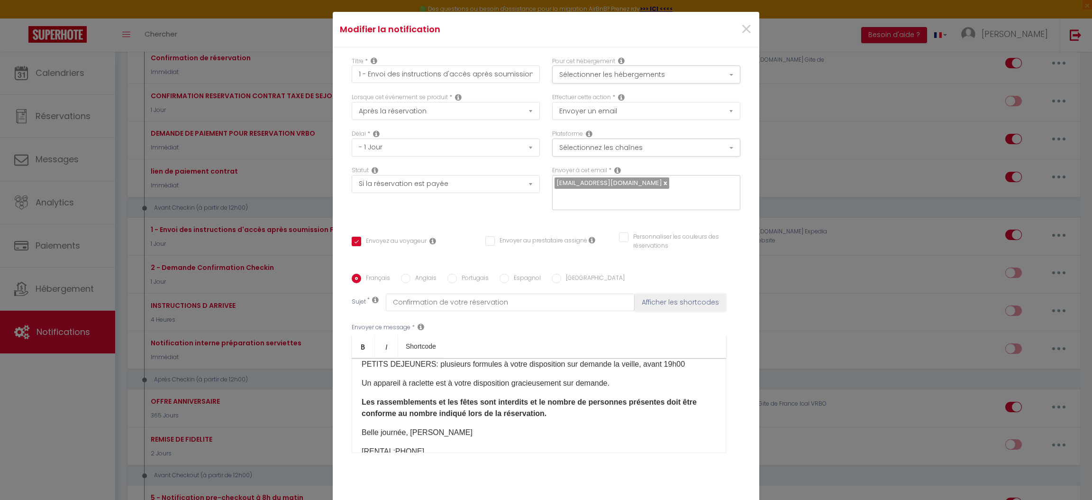
click at [547, 414] on p "​Les rassemblements et les fêtes sont interdits et le nombre de personnes prése…" at bounding box center [539, 407] width 355 height 23
click at [355, 401] on div "Bonjour [GUEST:FIRST_NAME]​ Je me réjouis à l’idée de vous accueillir à la vill…" at bounding box center [539, 405] width 375 height 95
click at [675, 402] on strong "Afin de garantir le confort et la sécurité de tous nos locataires, nous vous ra…" at bounding box center [529, 413] width 335 height 31
click at [516, 414] on strong "Afin de garantir le confort et la sécurité de tous nos locataires, nous vous ra…" at bounding box center [528, 413] width 332 height 31
click at [672, 403] on strong "Afin de garantir le confort et la sécurité de tous nos locataires, nous vous ra…" at bounding box center [528, 407] width 332 height 19
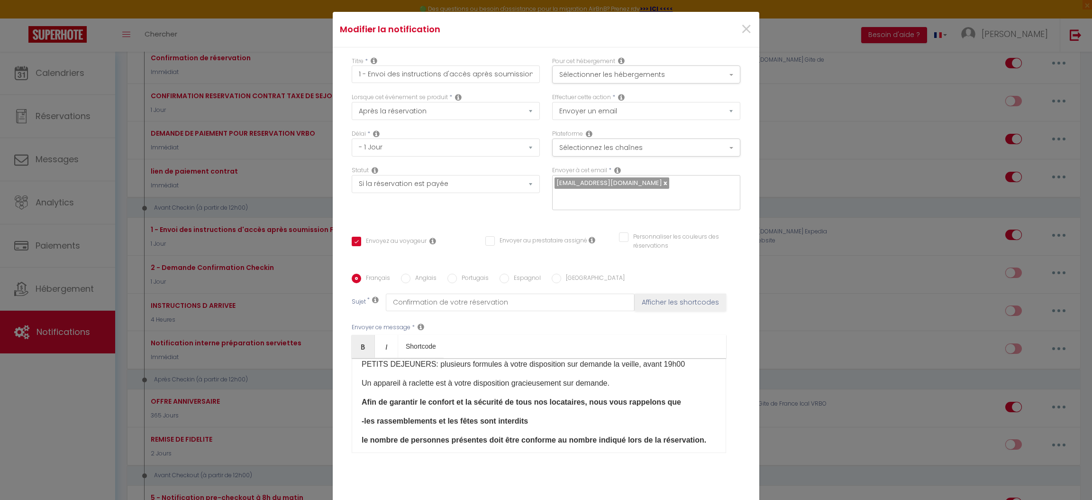
click at [362, 443] on strong "le nombre de personnes présentes doit être conforme au nombre indiqué lors de l…" at bounding box center [534, 440] width 345 height 8
click at [362, 441] on strong "le nombre de personnes présentes doit être conforme au nombre indiqué lors de l…" at bounding box center [534, 440] width 345 height 8
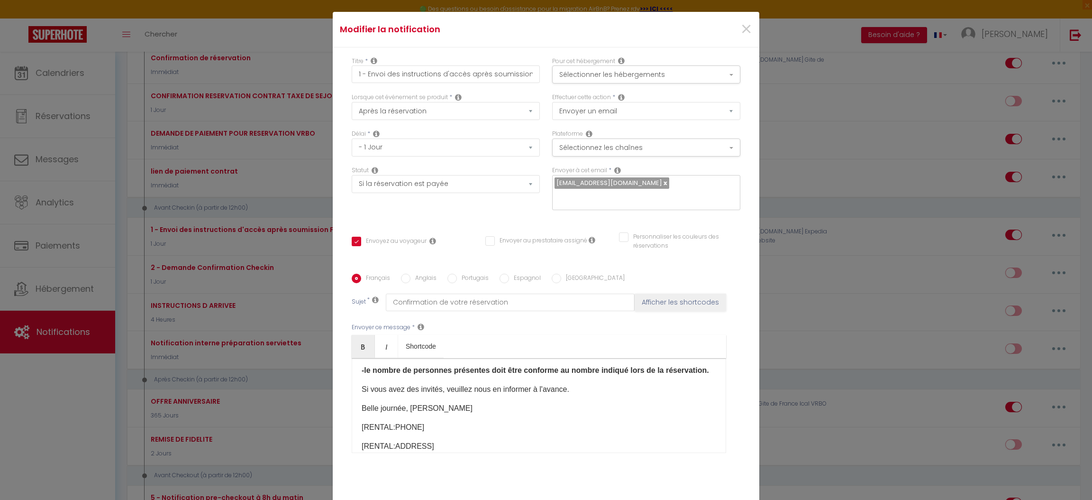
scroll to position [176, 0]
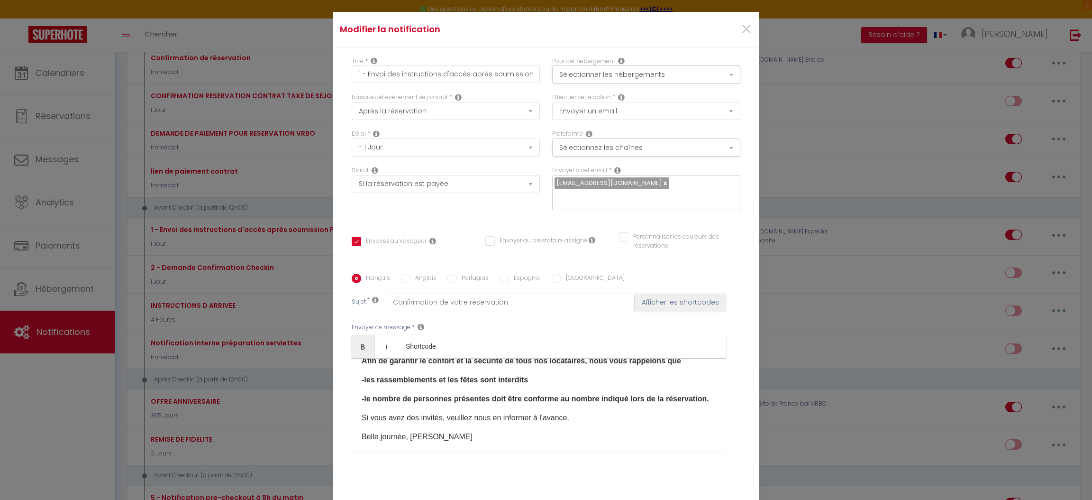
click at [594, 399] on strong "-le nombre de personnes présentes doit être conforme au nombre indiqué lors de …" at bounding box center [536, 399] width 348 height 8
click at [575, 428] on p "​Si vous avez des invités, veuillez nous en informer à l'avance." at bounding box center [539, 428] width 355 height 11
click at [362, 437] on p "​Si vous avez des invités, veuillez nous en informer à l'avance afin de trouver…" at bounding box center [539, 434] width 355 height 23
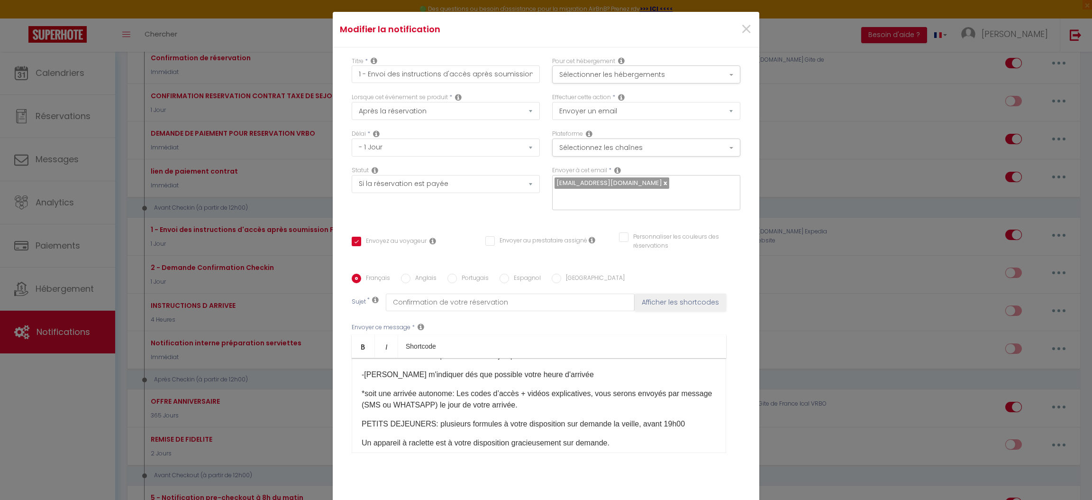
scroll to position [83, 0]
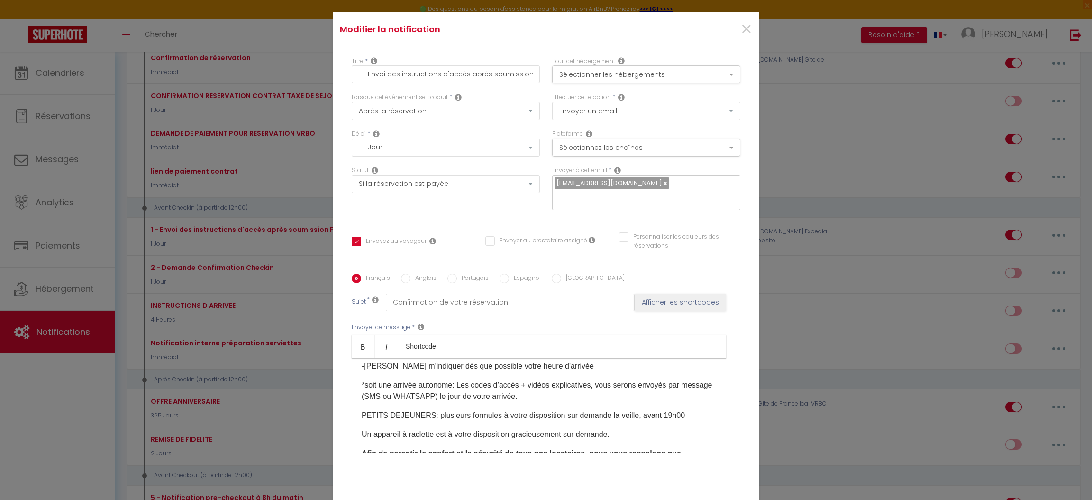
click at [676, 420] on p "PETITS DEJEUNERS: plusieurs formules à votre disposition sur demande la veille,…" at bounding box center [539, 415] width 355 height 11
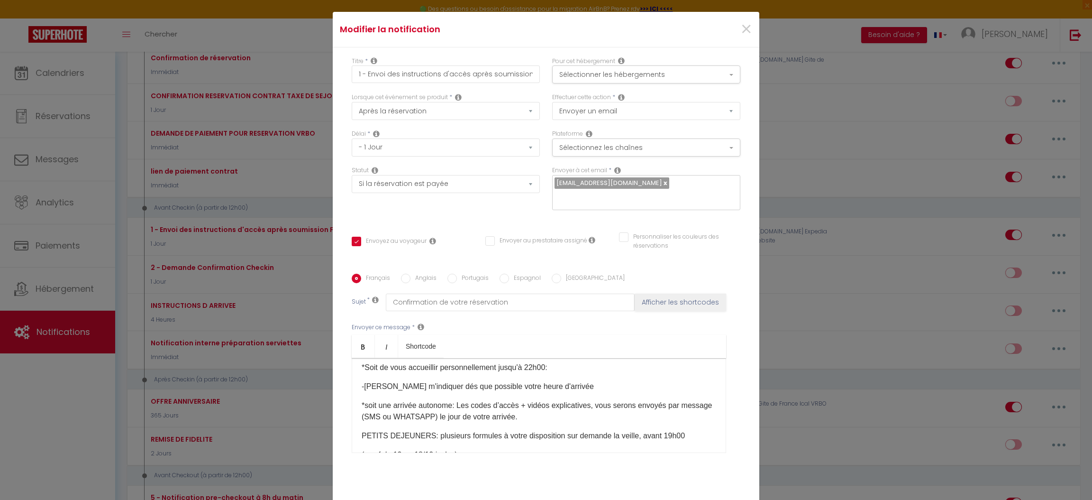
click at [548, 418] on p "*soit une arrivée autonome: Les codes d’accès + vidéos explicatives, vous seron…" at bounding box center [539, 411] width 355 height 23
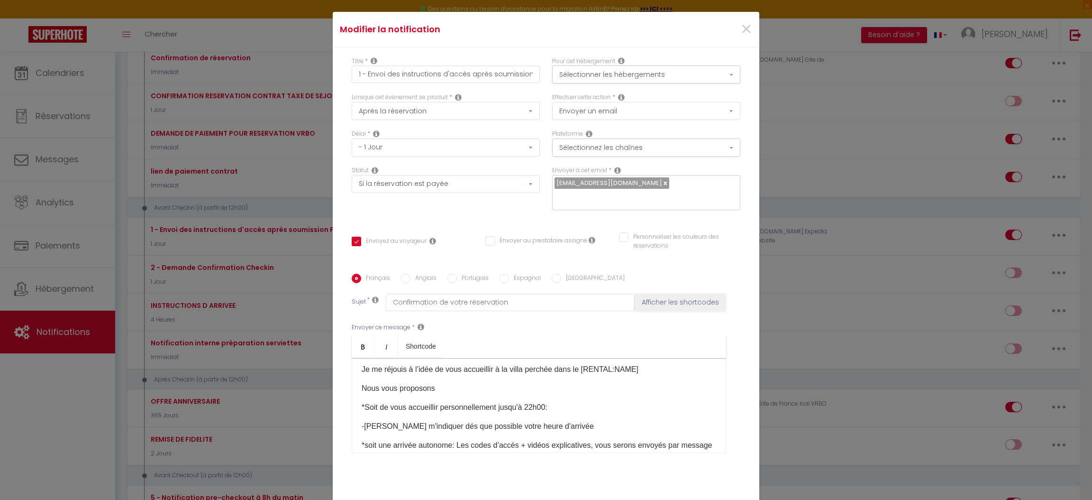
scroll to position [13, 0]
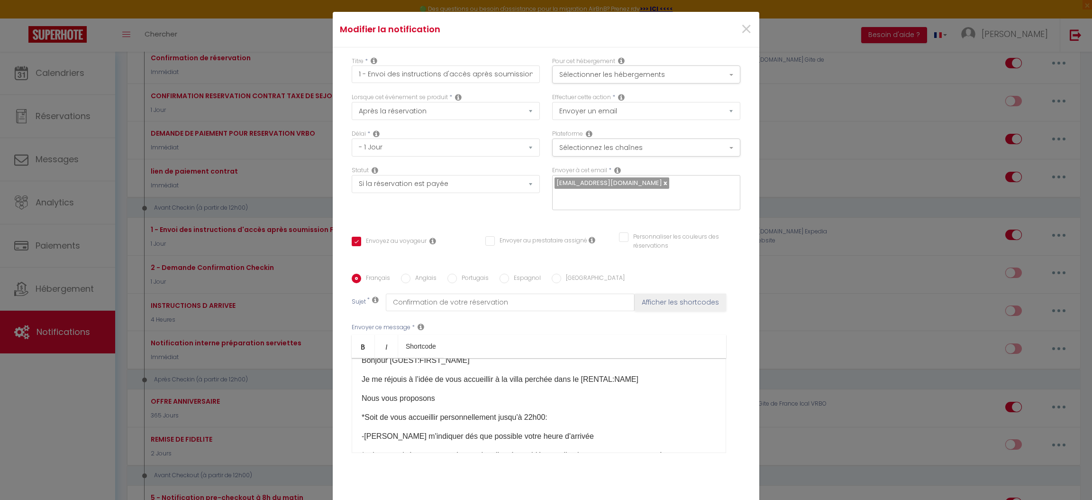
click at [436, 398] on p "Nous vous proposons" at bounding box center [539, 398] width 355 height 11
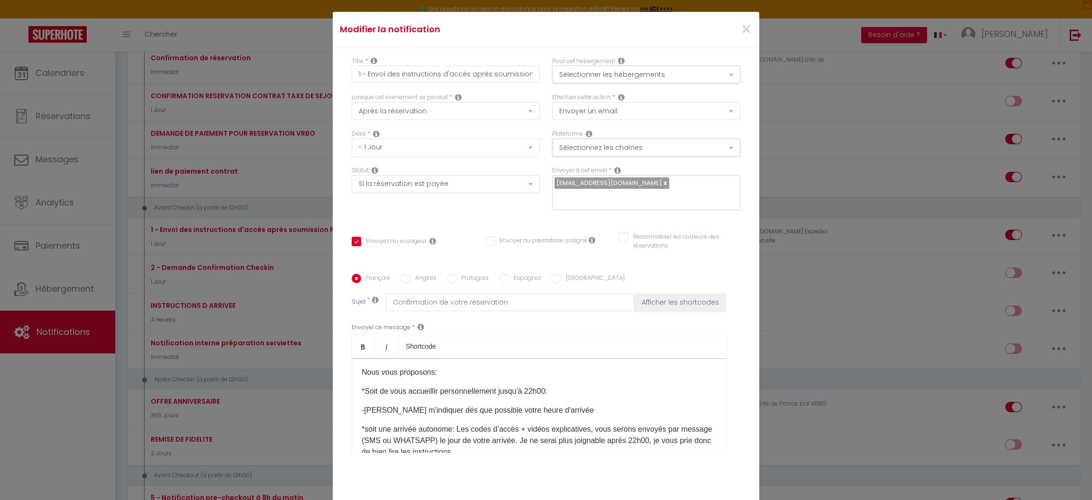
scroll to position [42, 0]
click at [528, 383] on p "*Soit de vous accueillir personnellement jusqu'à 22h00:" at bounding box center [539, 388] width 355 height 11
click at [362, 408] on p "-[PERSON_NAME] m'indiquer dés que possible votre heure d'arrivée" at bounding box center [539, 407] width 355 height 11
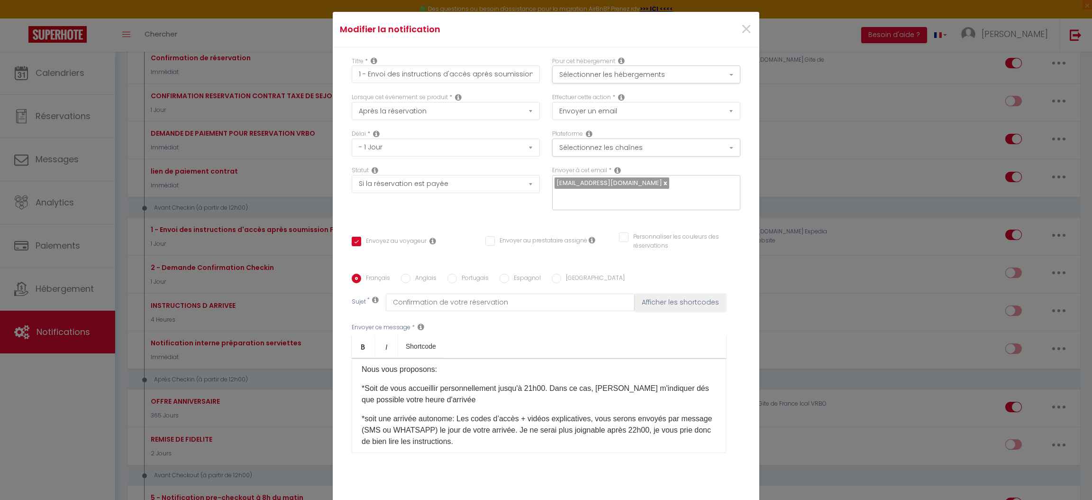
click at [594, 386] on p "*Soit de vous accueillir personnellement jusqu'à 21h00. Dans ce cas, [PERSON_NA…" at bounding box center [539, 394] width 355 height 23
click at [670, 386] on p "*Soit de vous accueillir personnellement jusqu'à 21h00. Dans ce cas, je vous pr…" at bounding box center [539, 394] width 355 height 23
click at [471, 403] on p "*Soit de vous accueillir personnellement jusqu'à 21h00. Dans ce cas, je vous pr…" at bounding box center [539, 394] width 355 height 23
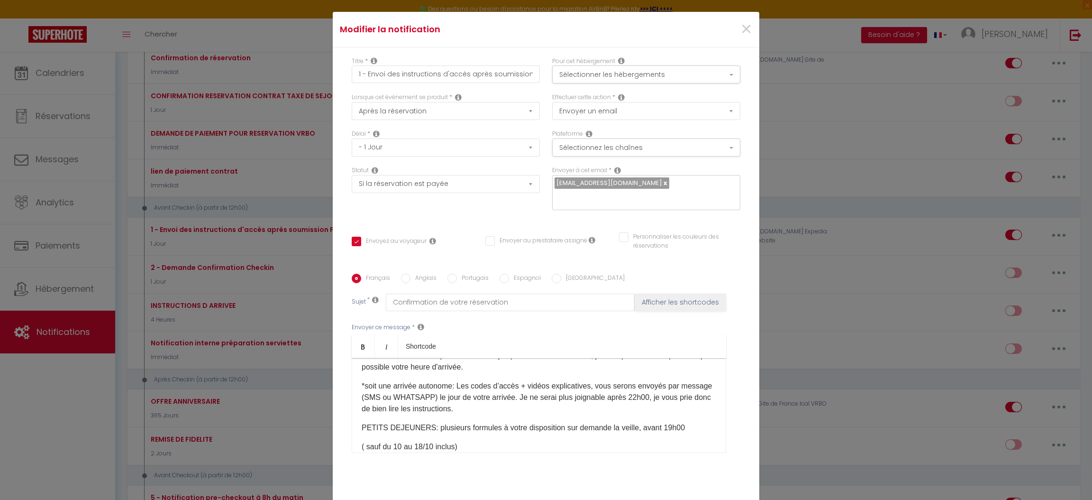
scroll to position [78, 0]
click at [597, 423] on p "PETITS DEJEUNERS: plusieurs formules à votre disposition sur demande la veille,…" at bounding box center [539, 424] width 355 height 11
click at [431, 434] on p "PETITS DEJEUNERS: plusieurs formules à votre disposition sur demande, en supplé…" at bounding box center [539, 430] width 355 height 23
click at [658, 425] on p "PETITS DEJEUNERS: plusieurs formules à votre disposition sur demande, en supplé…" at bounding box center [539, 430] width 355 height 23
click at [363, 444] on p "à commander la veille avant 19h00" at bounding box center [539, 443] width 355 height 11
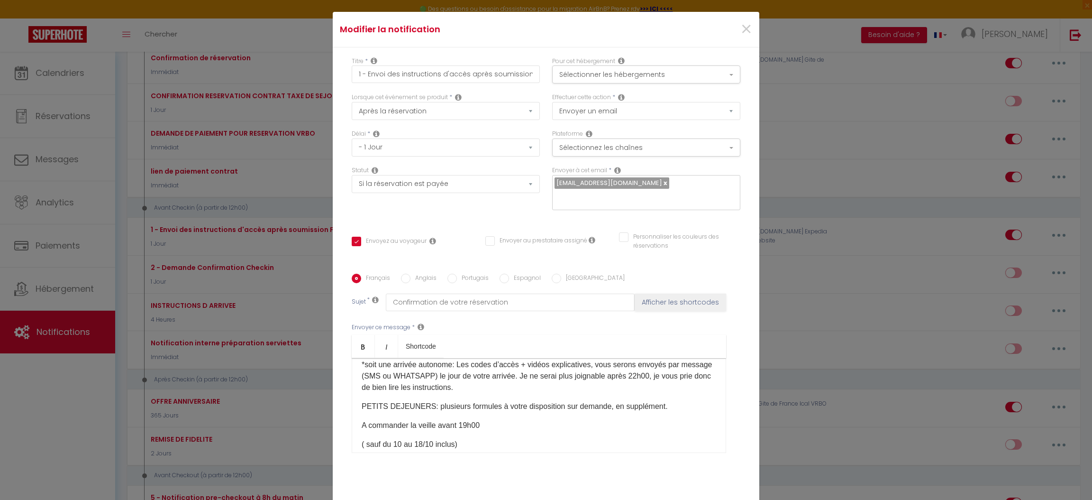
scroll to position [106, 0]
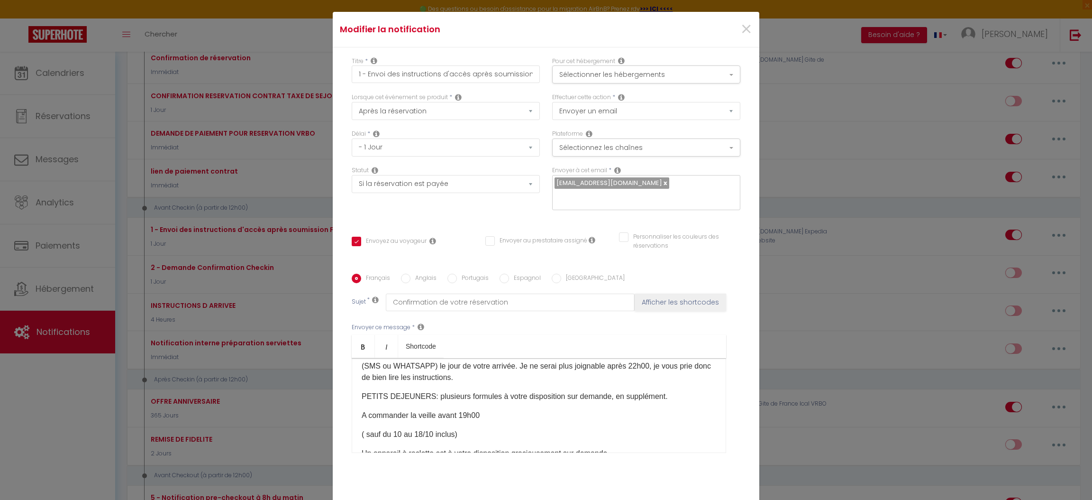
click at [477, 415] on p "A commander la veille avant 19h00" at bounding box center [539, 415] width 355 height 11
click at [352, 437] on div "Bonjour [GUEST:FIRST_NAME]​ Je me réjouis à l’idée de vous accueillir à la vill…" at bounding box center [539, 405] width 375 height 95
click at [483, 414] on p "A commander la veille avant 19h00.( sauf du 10 au 18/10 inclus)" at bounding box center [539, 415] width 355 height 11
click at [500, 415] on p "A commander la veille avant 19h00.(sauf du 10 au 18/10 inclus)" at bounding box center [539, 415] width 355 height 11
click at [497, 414] on p "A commander la veille avant 19h00.(sauf du 10 au 18/10 inclus)" at bounding box center [539, 415] width 355 height 11
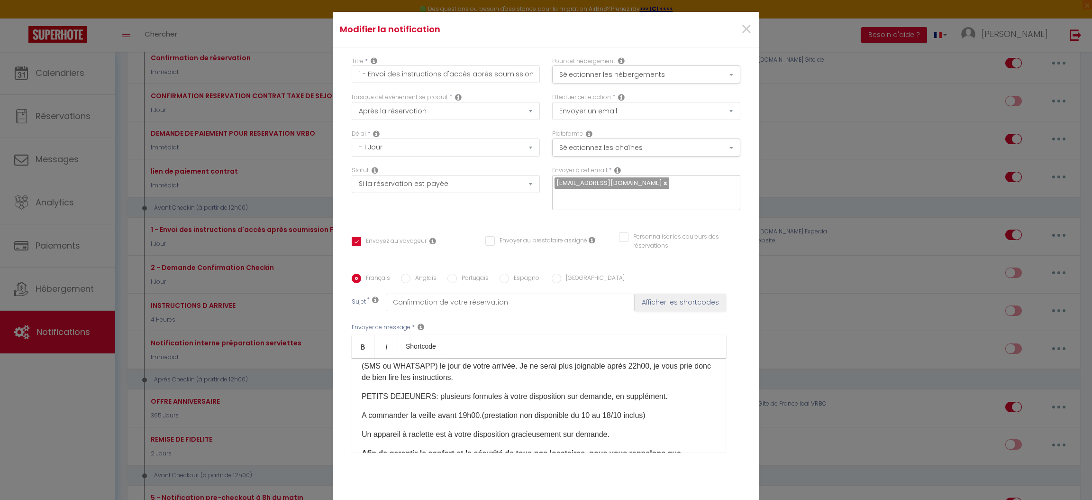
click at [586, 417] on p "A commander la veille avant 19h00.(prestation non disponible du 10 au 18/10 inc…" at bounding box center [539, 415] width 355 height 11
click at [587, 416] on p "A commander la veille avant 19h00.(prestation non disponible du 10 au 18/10 inc…" at bounding box center [539, 415] width 355 height 11
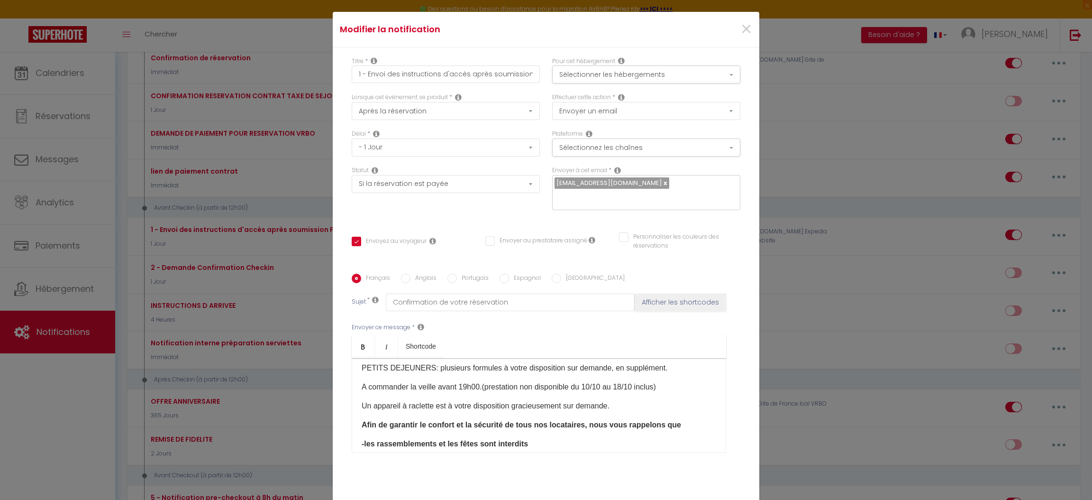
scroll to position [123, 0]
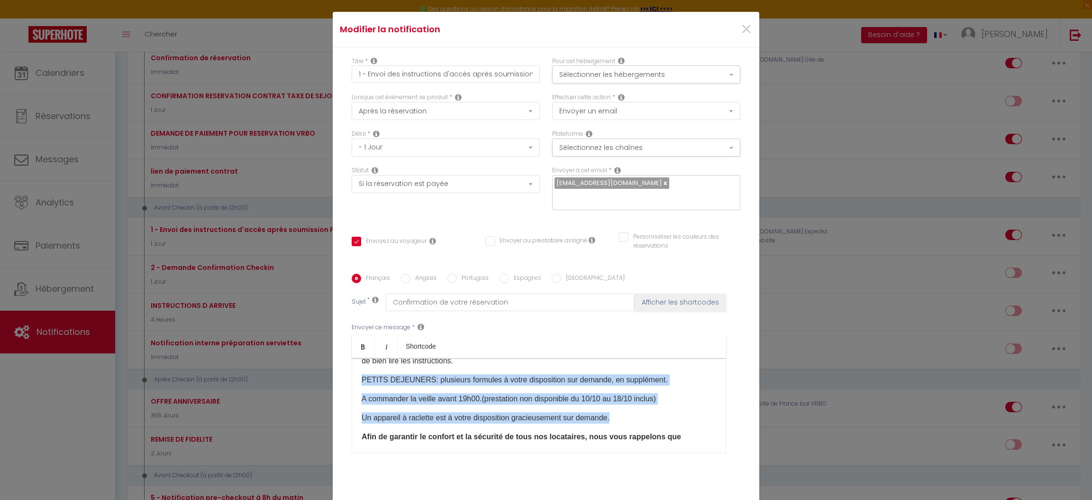
drag, startPoint x: 354, startPoint y: 379, endPoint x: 670, endPoint y: 417, distance: 318.1
click at [670, 417] on div "Bonjour [GUEST:FIRST_NAME]​ Je me réjouis à l’idée de vous accueillir à la vill…" at bounding box center [539, 405] width 375 height 95
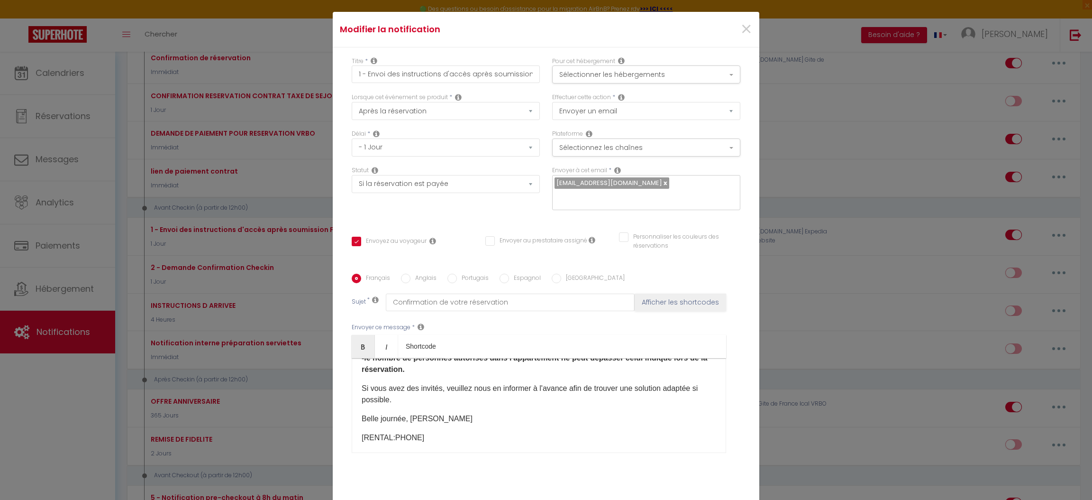
scroll to position [187, 0]
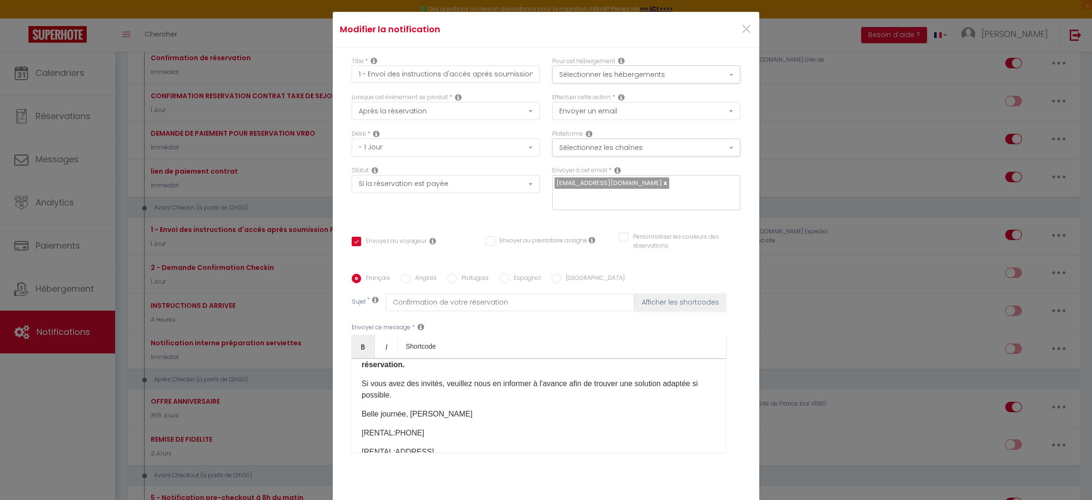
click at [360, 405] on div "Bonjour [GUEST:FIRST_NAME]​ Je me réjouis à l’idée de vous accueillir à la vill…" at bounding box center [539, 405] width 375 height 95
click at [390, 399] on p "​Si vous avez des invités, veuillez nous en informer à l'avance afin de trouver…" at bounding box center [539, 389] width 355 height 23
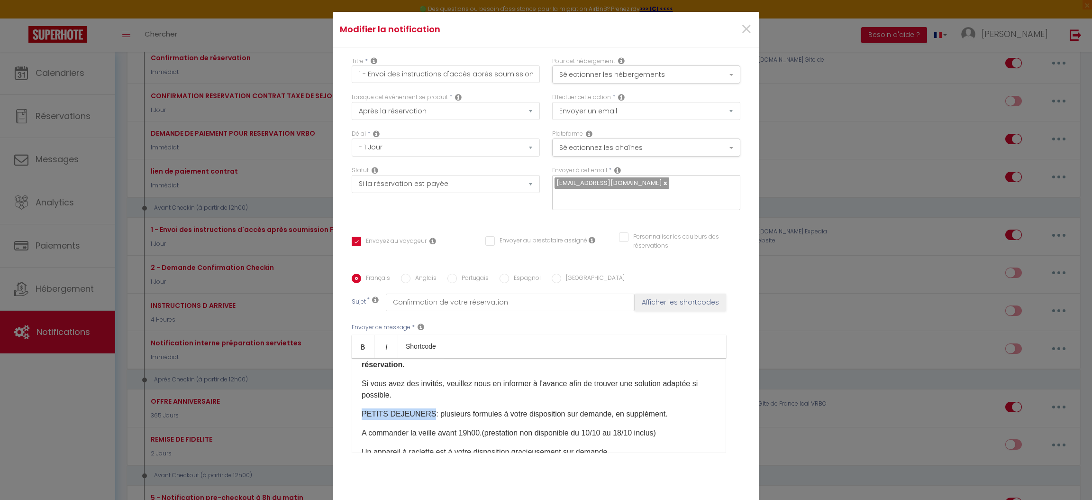
drag, startPoint x: 420, startPoint y: 411, endPoint x: 345, endPoint y: 413, distance: 74.9
click at [349, 413] on div "Français Anglais Portugais Espagnol Italien Sujet * Confirmation de votre réser…" at bounding box center [546, 369] width 394 height 191
click at [359, 349] on icon "Bold" at bounding box center [363, 347] width 8 height 8
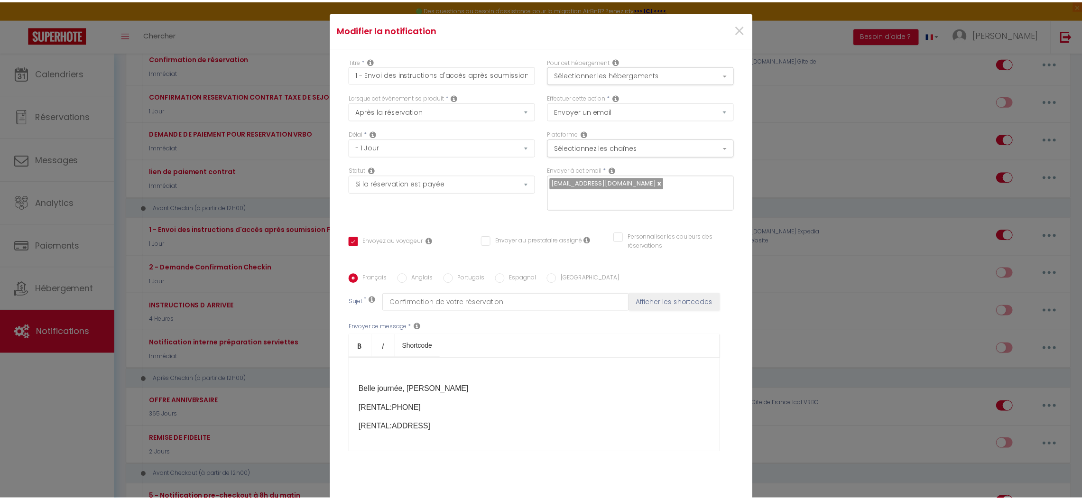
scroll to position [64, 0]
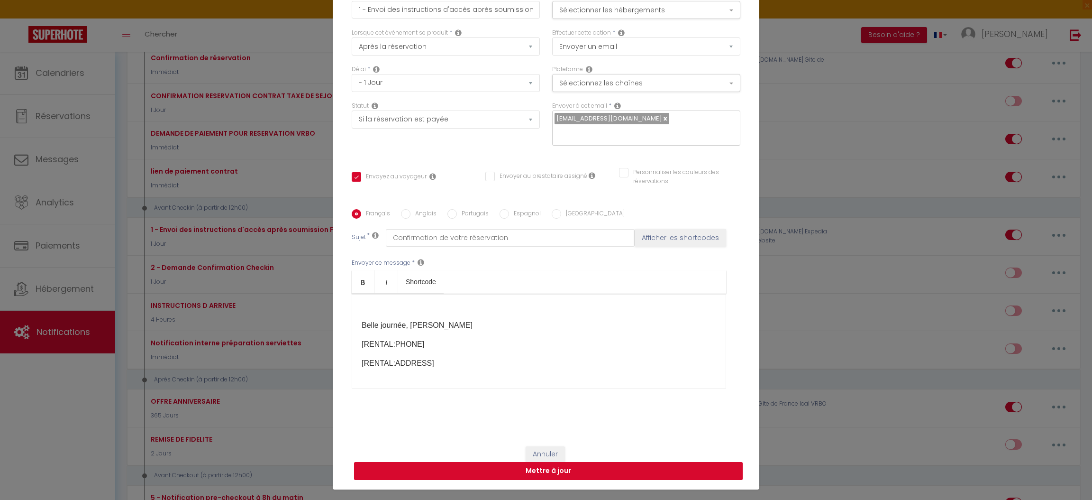
click at [551, 470] on button "Mettre à jour" at bounding box center [548, 471] width 389 height 18
checkbox input "true"
checkbox input "false"
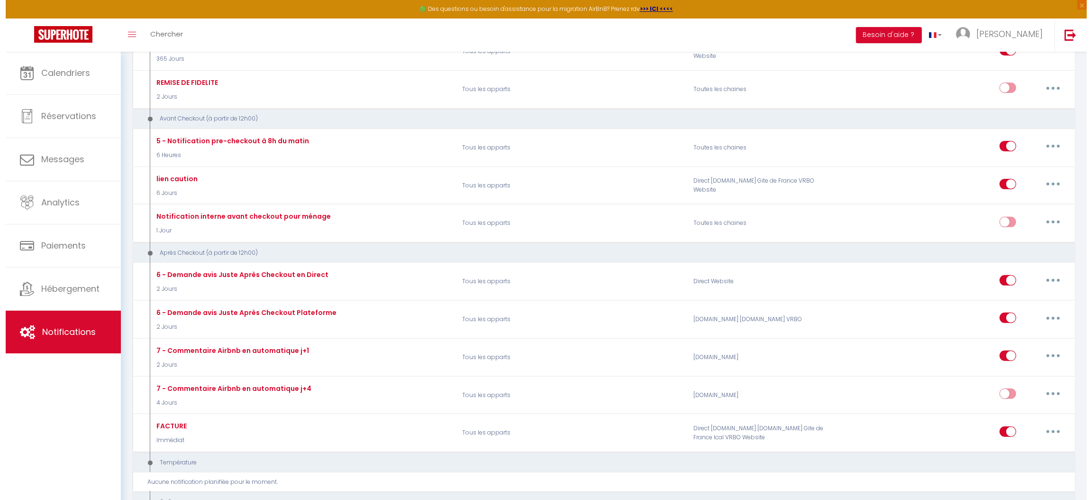
scroll to position [497, 0]
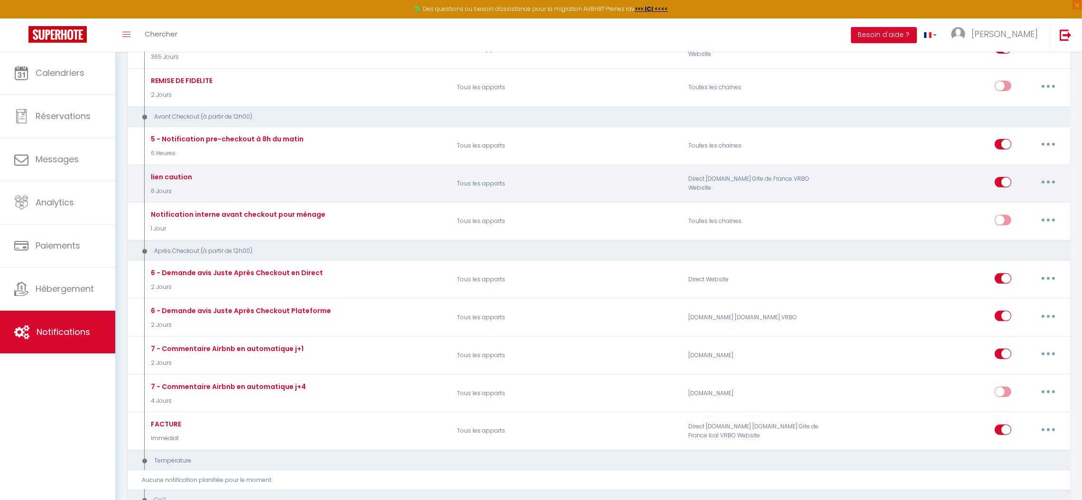
click at [1049, 181] on button "button" at bounding box center [1048, 181] width 27 height 15
click at [1008, 206] on link "Editer" at bounding box center [1023, 204] width 70 height 16
type input "lien caution"
select select "4"
select select "6 Jours"
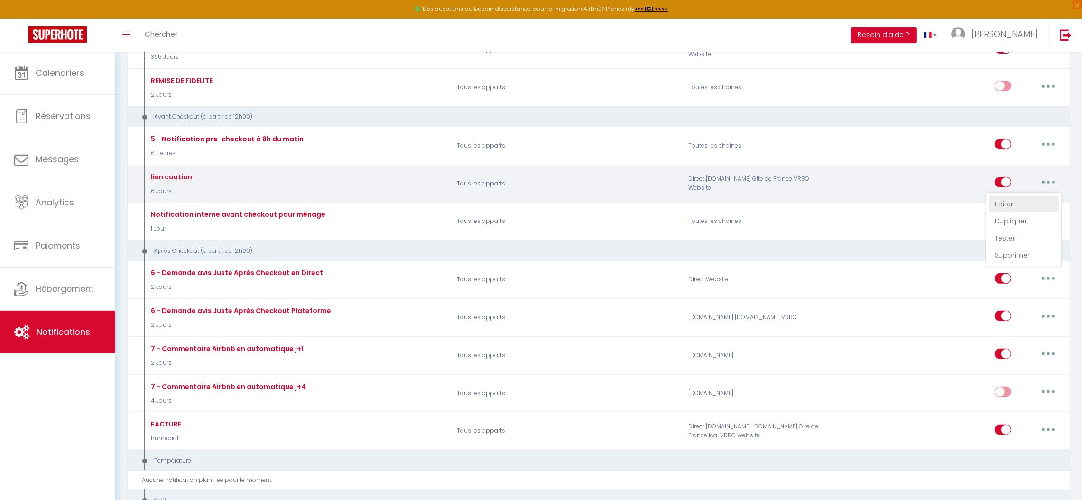
select select "if_booking_is_paid"
checkbox input "true"
checkbox input "false"
radio input "true"
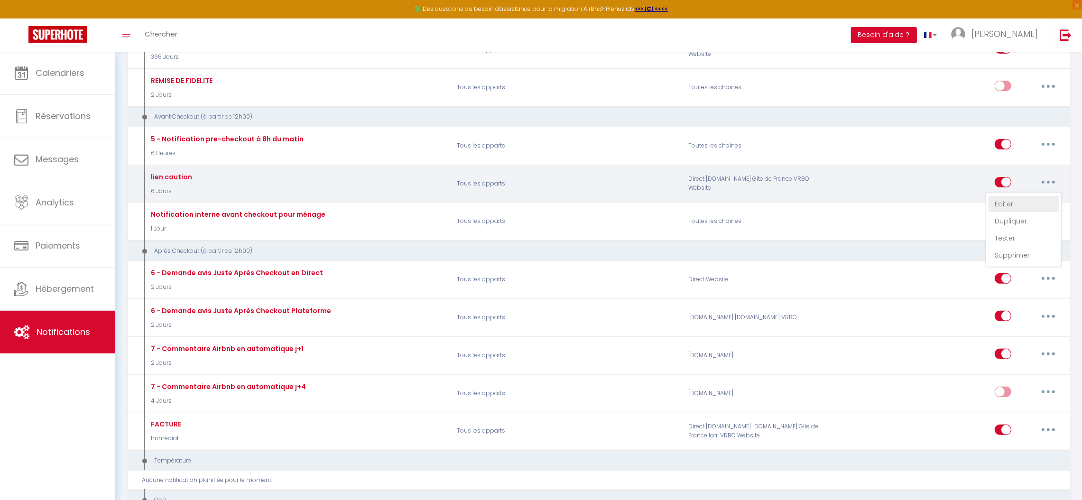
type input "lien dépôt de garantie"
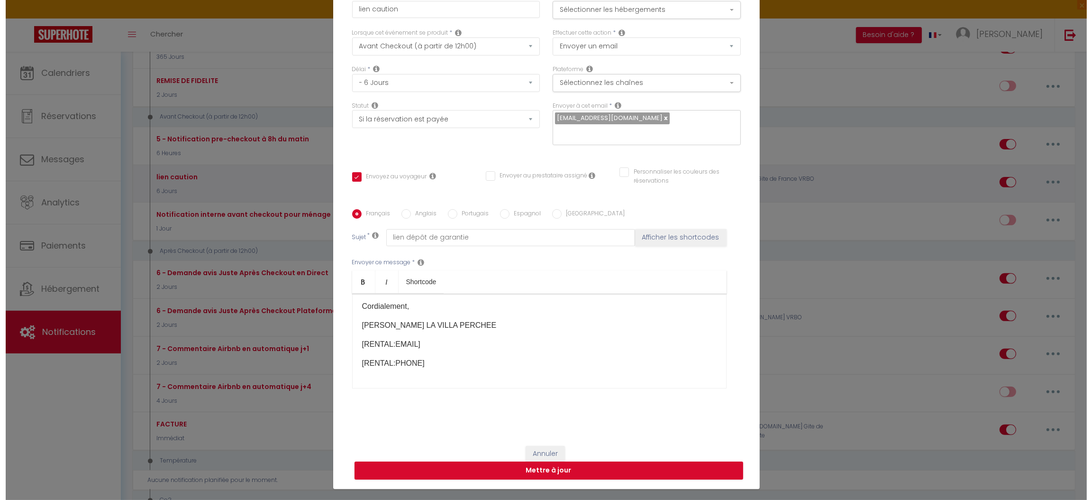
scroll to position [151, 0]
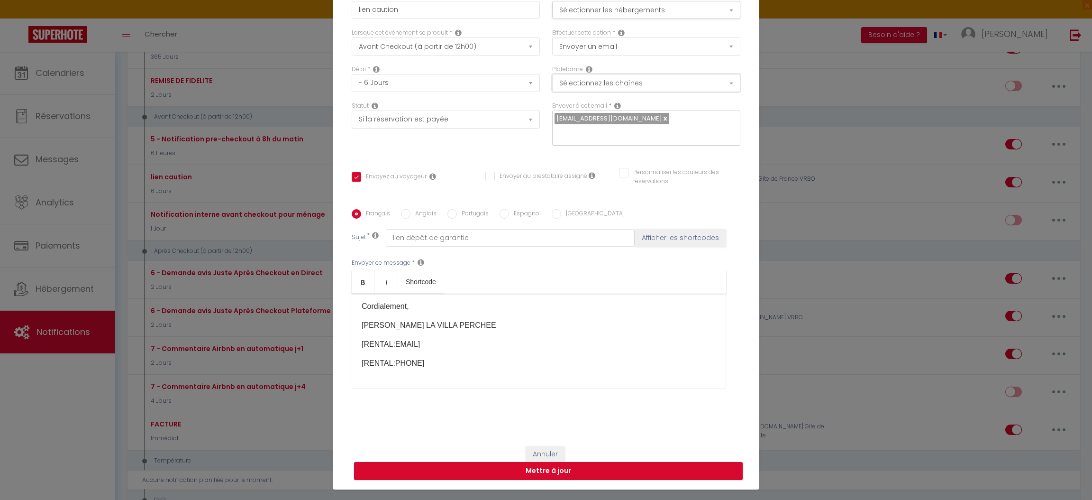
click at [704, 83] on button "Sélectionnez les chaînes" at bounding box center [646, 83] width 188 height 18
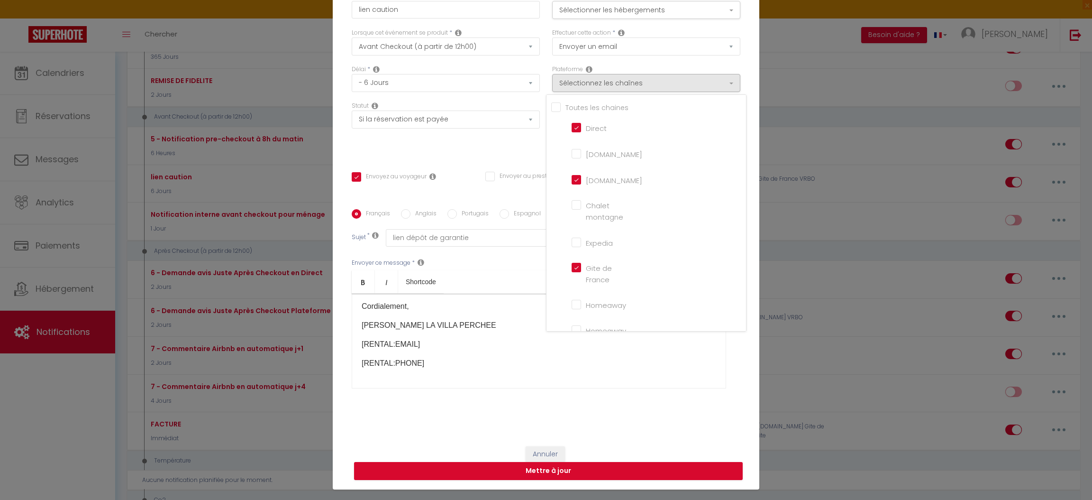
click at [572, 152] on input "[DOMAIN_NAME]" at bounding box center [599, 152] width 54 height 9
checkbox input "true"
checkbox input "false"
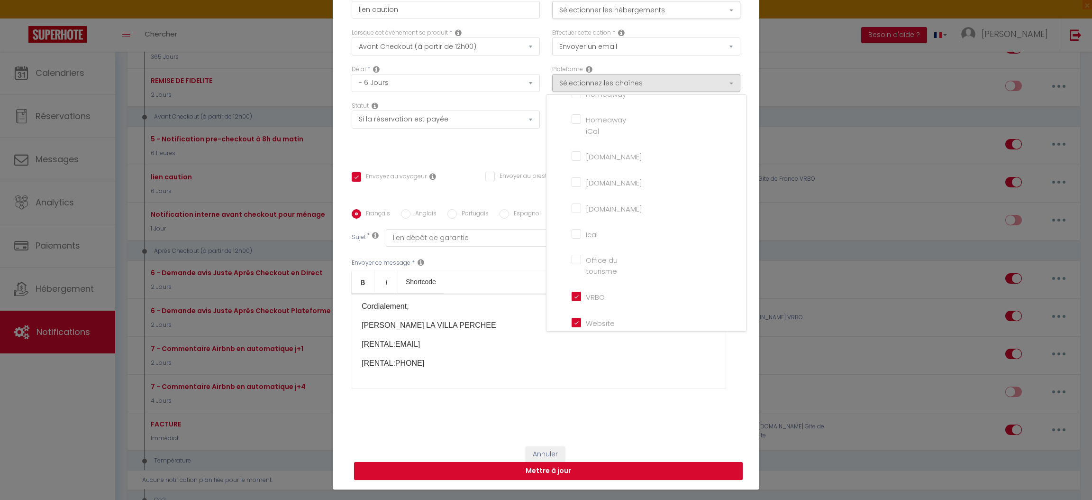
scroll to position [219, 0]
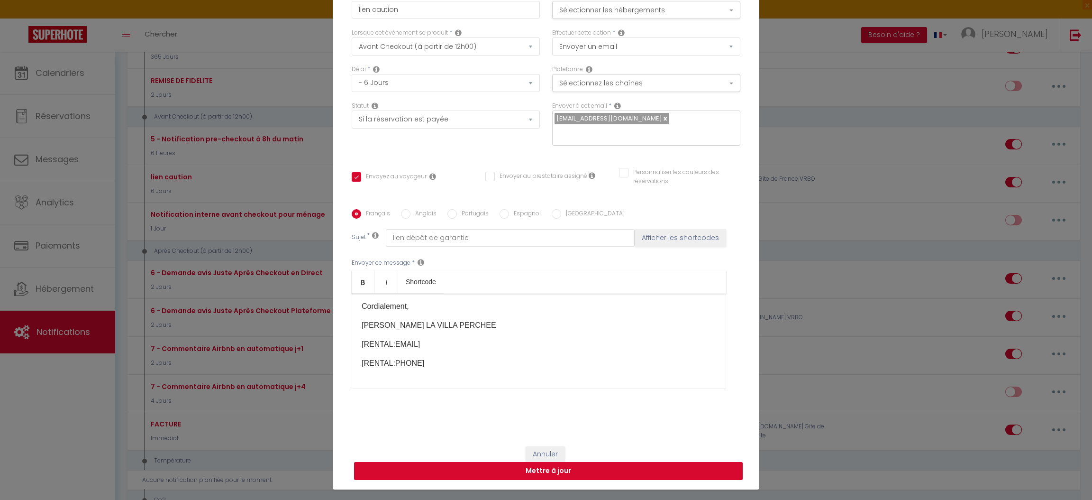
click at [556, 474] on button "Mettre à jour" at bounding box center [548, 471] width 389 height 18
checkbox input "true"
checkbox input "false"
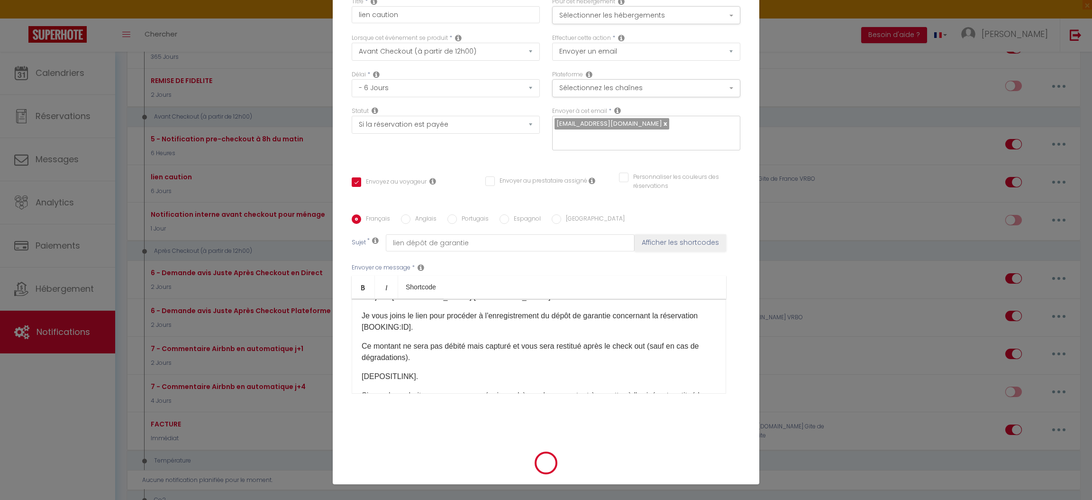
scroll to position [0, 0]
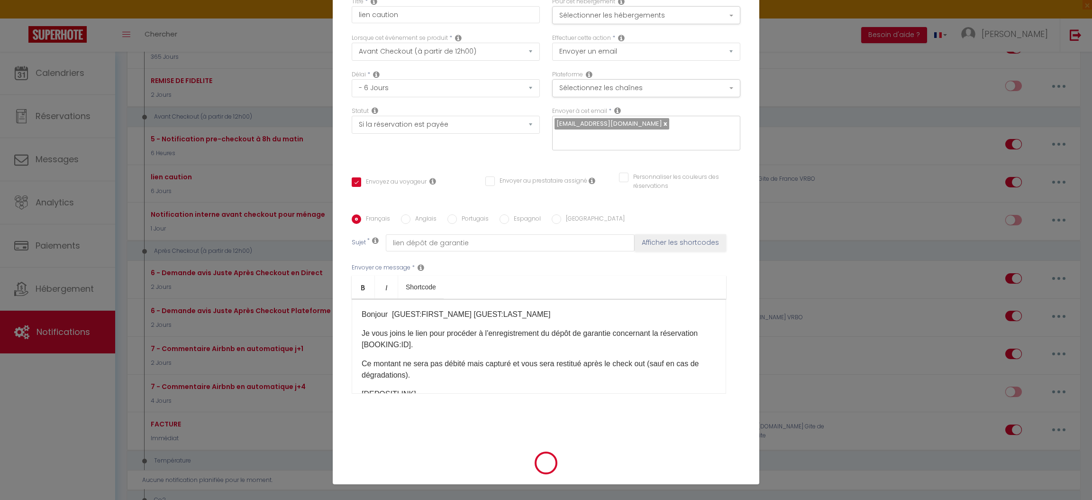
click at [426, 333] on p "Je vous joins le lien pour procéder à l'enregistrement du dépôt de garantie con…" at bounding box center [539, 339] width 355 height 23
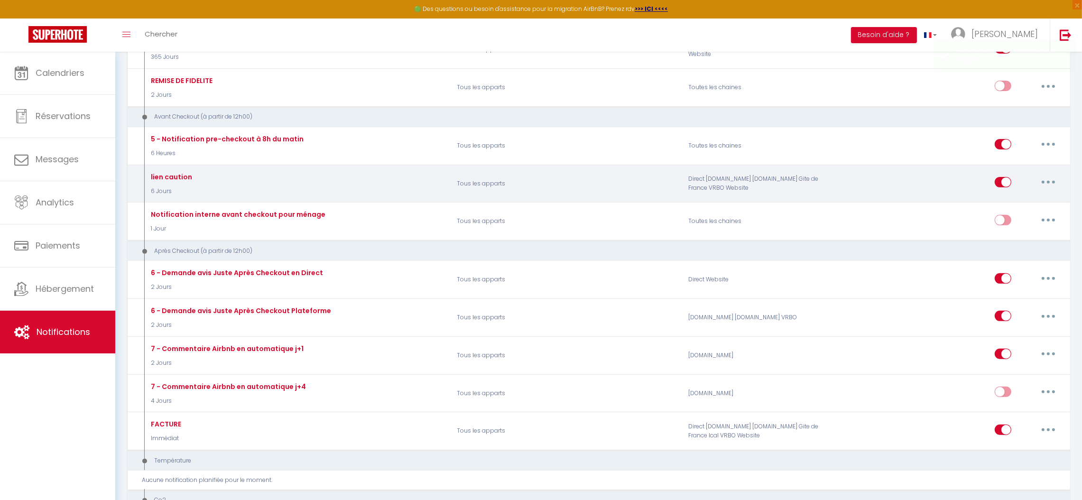
click at [1051, 182] on button "button" at bounding box center [1048, 181] width 27 height 15
click at [1006, 203] on link "Editer" at bounding box center [1023, 204] width 70 height 16
type input "lien caution"
select select "4"
select select "6 Jours"
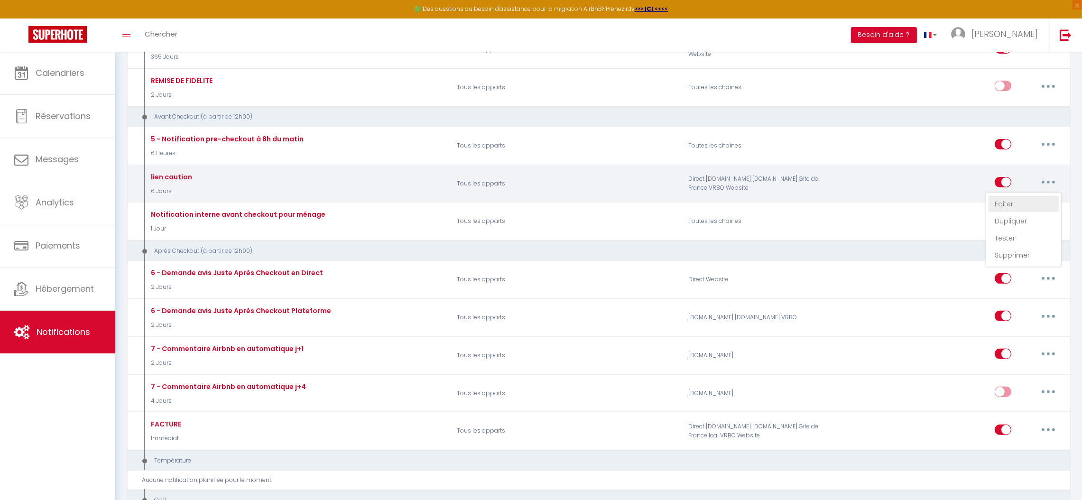
select select "if_booking_is_paid"
checkbox input "true"
checkbox input "false"
radio input "true"
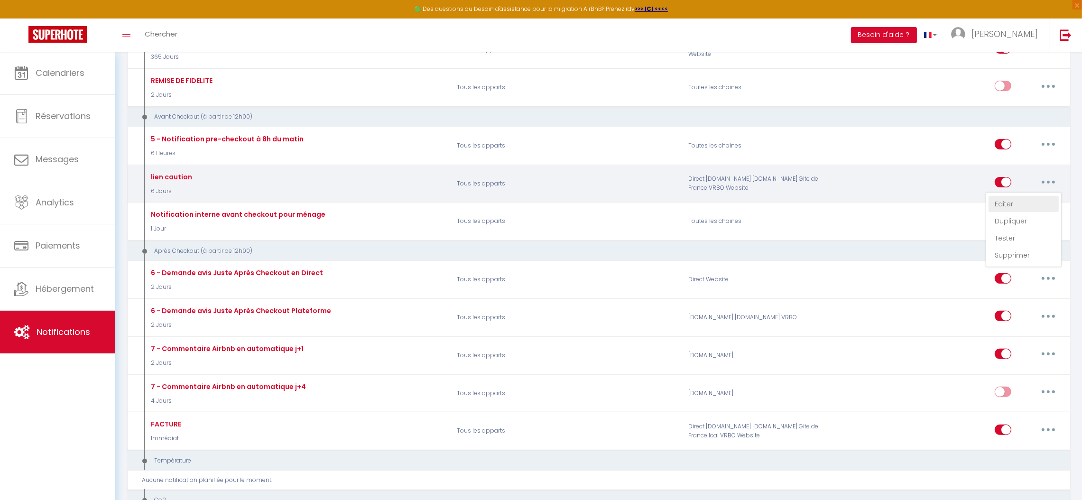
type input "lien dépôt de garantie"
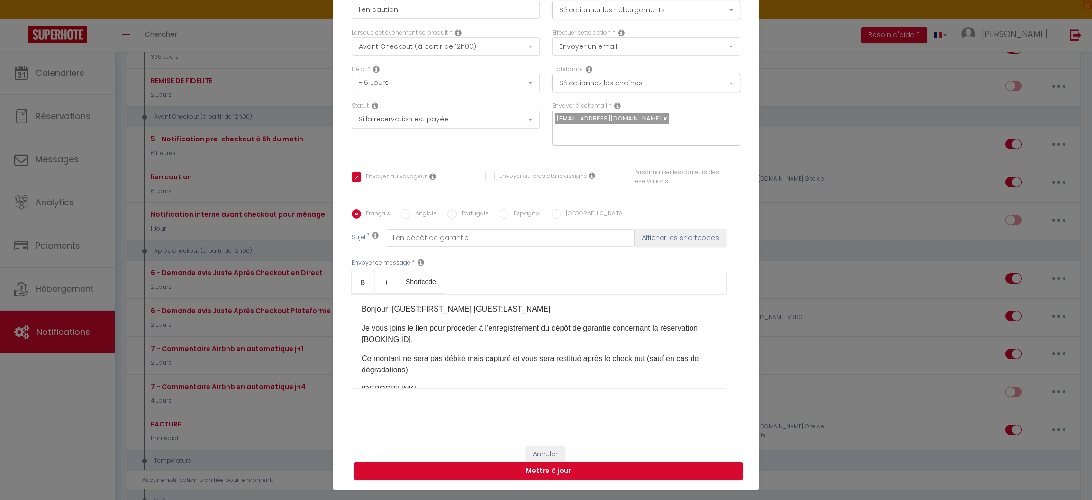
click at [425, 325] on p "Je vous joins le lien pour procéder à l'enregistrement du dépôt de garantie con…" at bounding box center [539, 333] width 355 height 23
click at [471, 327] on p "Je vous joins le lien sécurisé pour procéder à l'enregistrement du dépôt de gar…" at bounding box center [539, 333] width 355 height 23
click at [448, 338] on p "Je vous joins le lien sécurisé afin procéder à l'enregistrement du dépôt de gar…" at bounding box center [539, 333] width 355 height 23
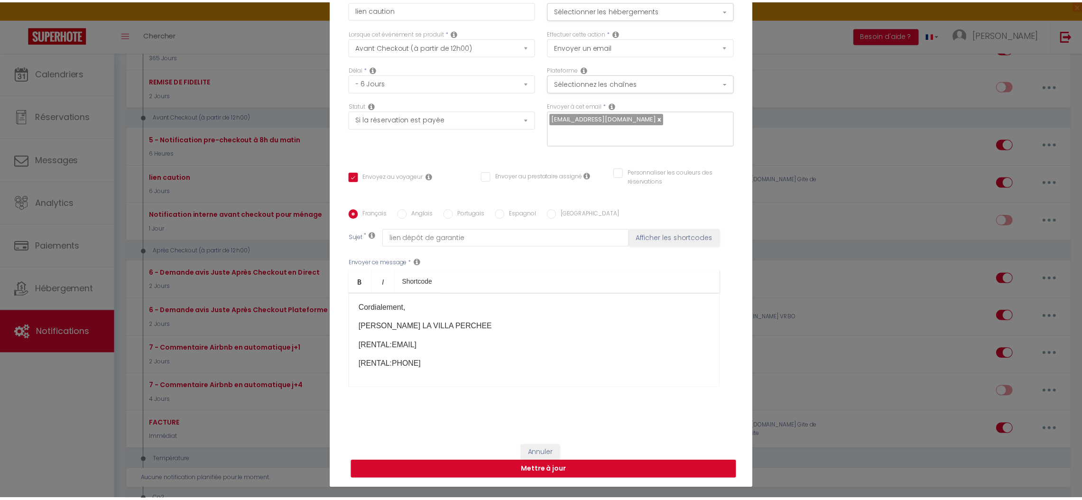
scroll to position [151, 0]
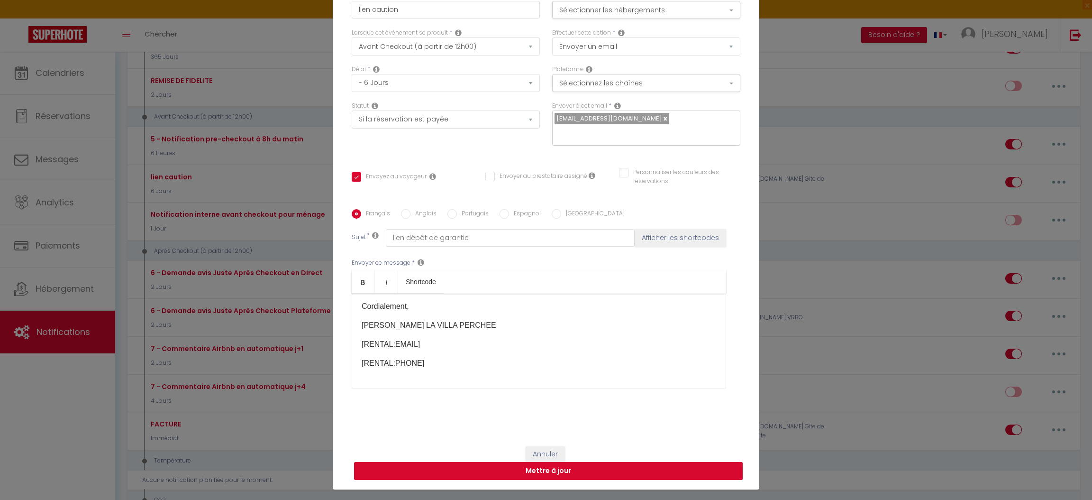
click at [534, 475] on button "Mettre à jour" at bounding box center [548, 471] width 389 height 18
checkbox input "true"
checkbox input "false"
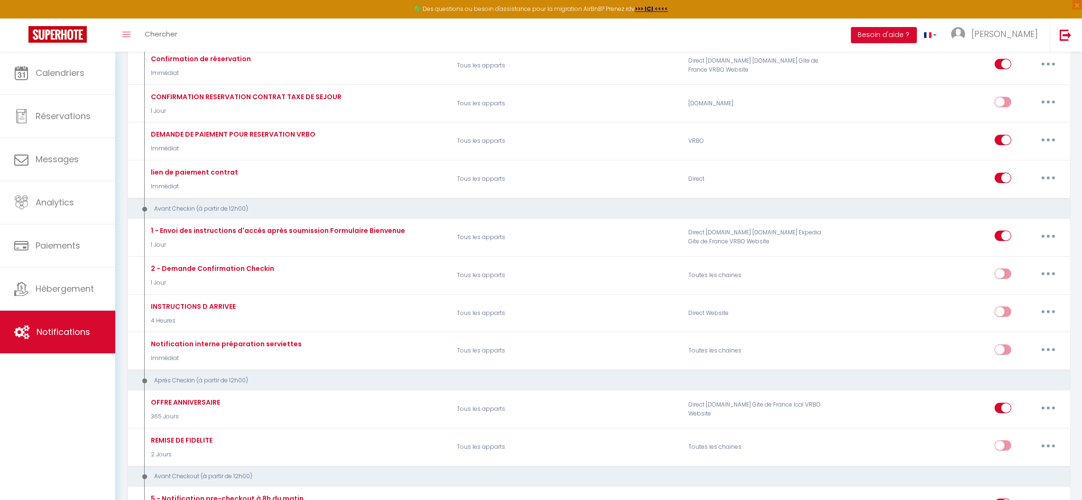
scroll to position [106, 0]
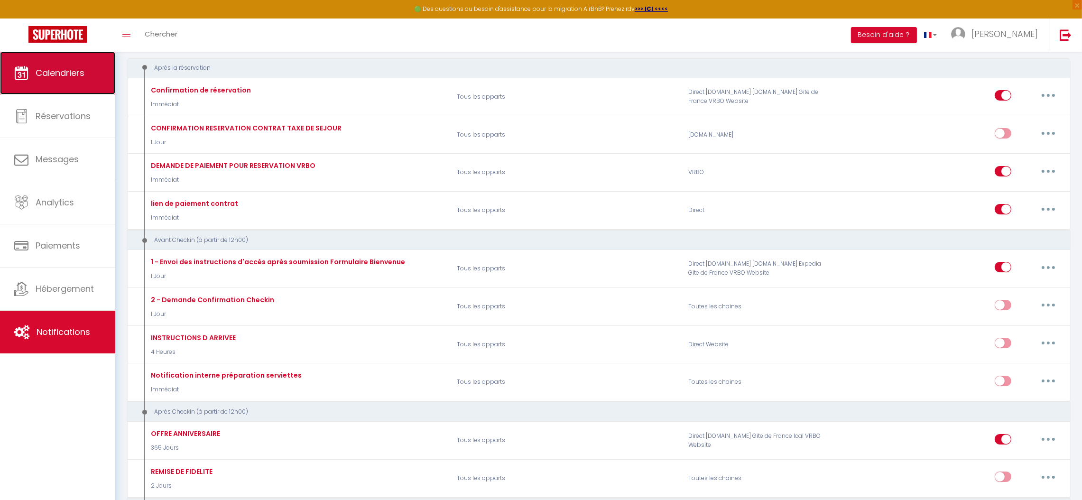
click at [46, 70] on span "Calendriers" at bounding box center [60, 73] width 49 height 12
